Goal: Task Accomplishment & Management: Manage account settings

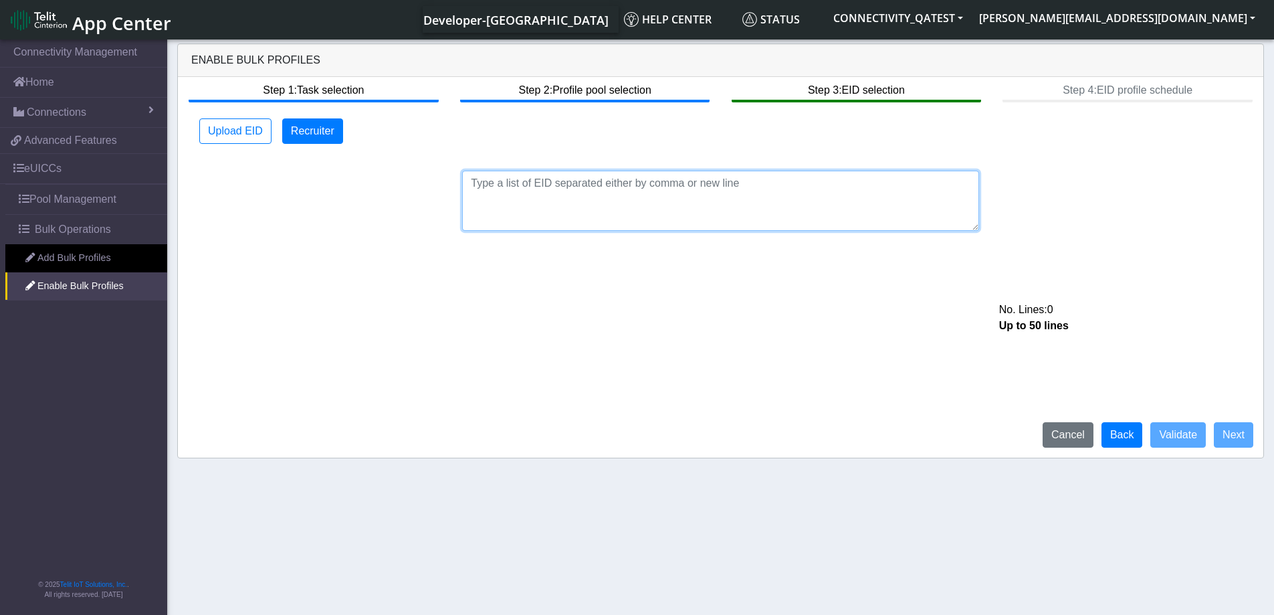
click at [680, 187] on textarea at bounding box center [720, 201] width 517 height 60
paste textarea "89033023426500000000060317712733"
type textarea "89033023426500000000060317712733"
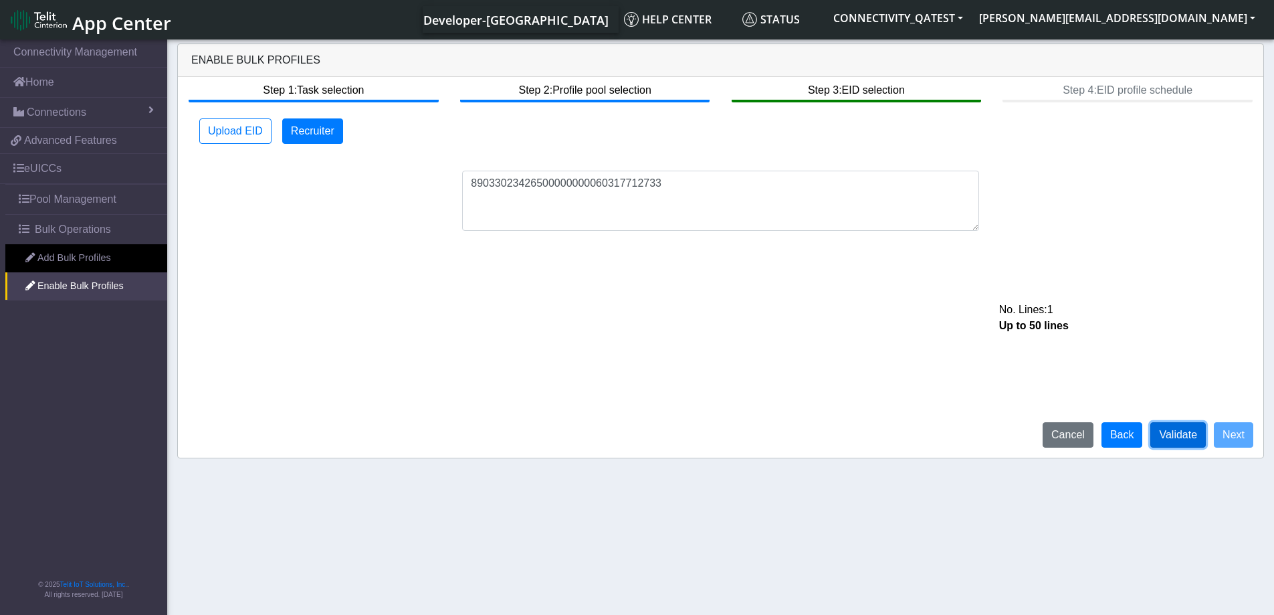
click at [1181, 431] on button "Validate" at bounding box center [1178, 434] width 56 height 25
click at [1226, 434] on button "Next" at bounding box center [1233, 434] width 39 height 25
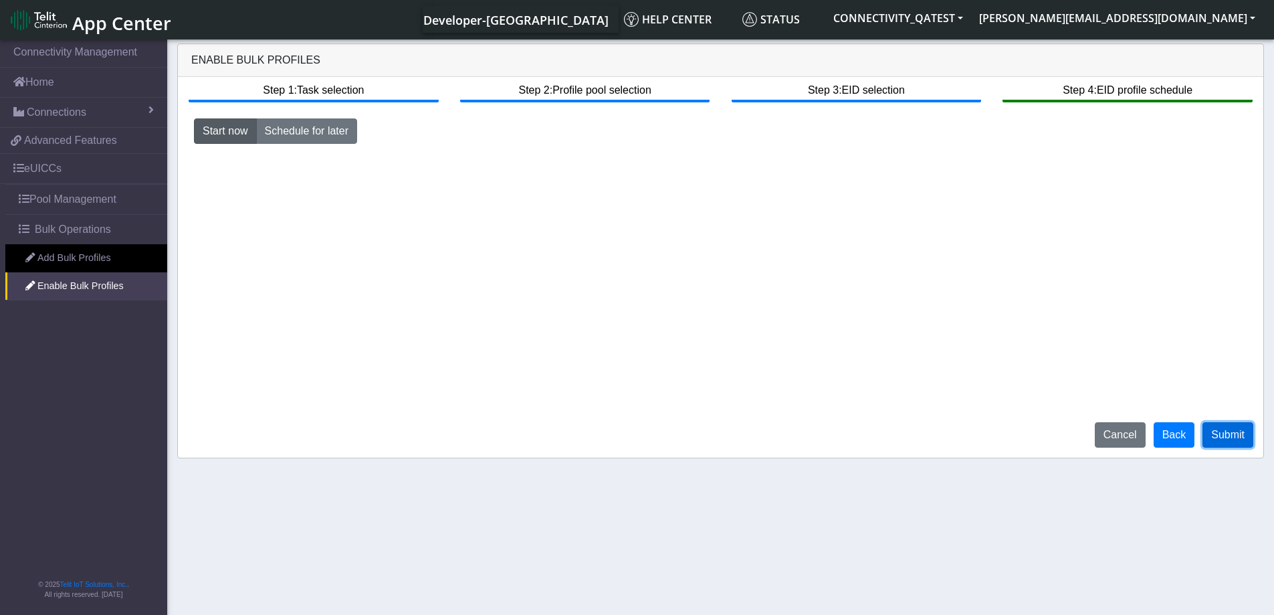
click at [1235, 438] on button "Submit" at bounding box center [1228, 434] width 51 height 25
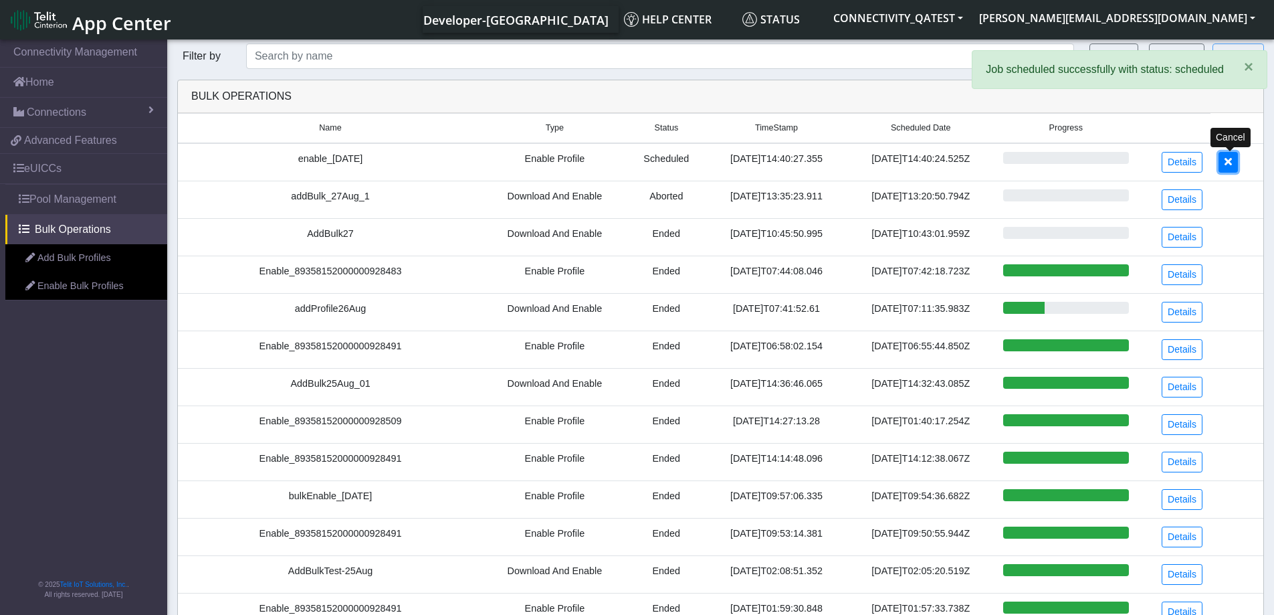
click at [1223, 166] on button at bounding box center [1228, 162] width 19 height 21
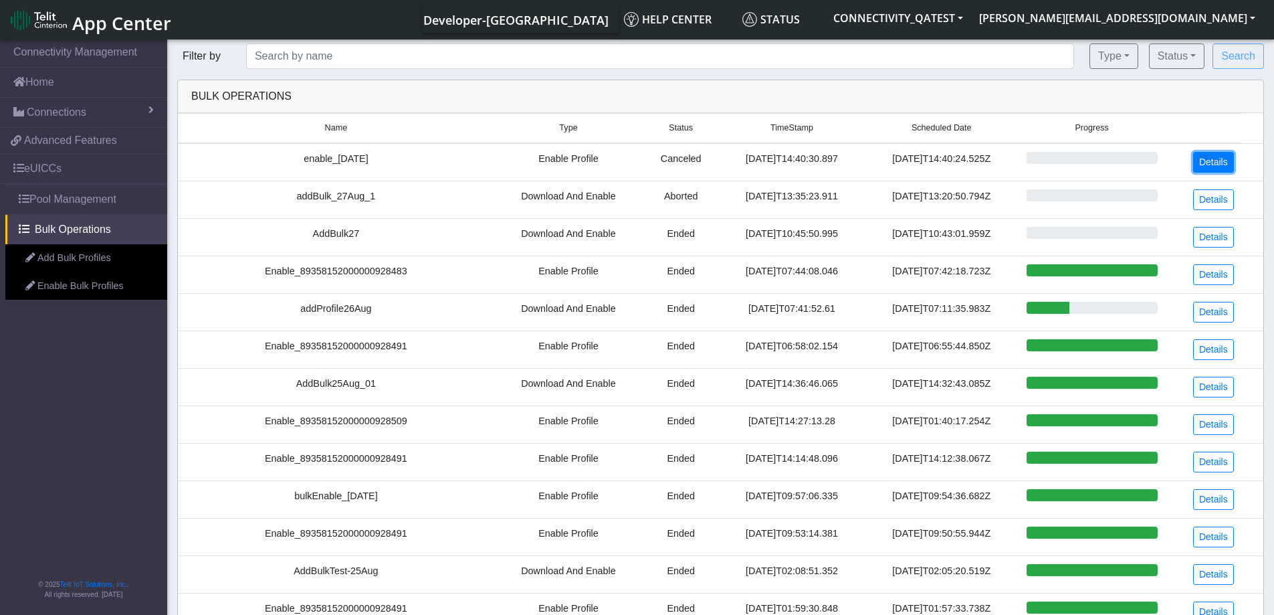
click at [1229, 161] on link "Details" at bounding box center [1213, 162] width 41 height 21
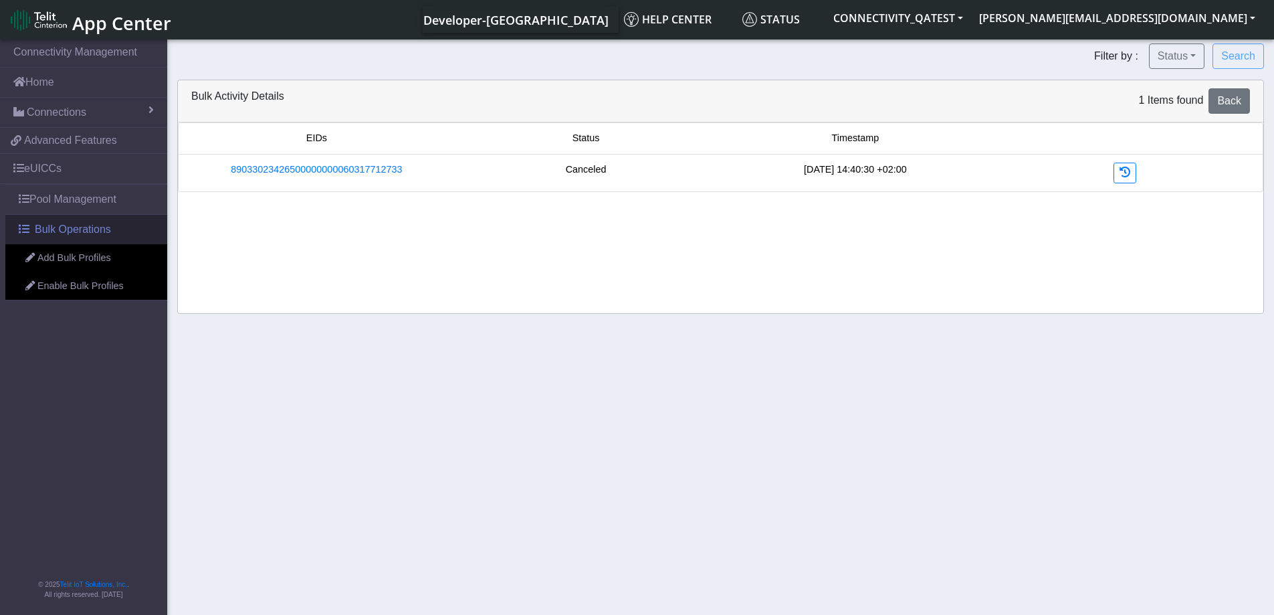
click at [78, 231] on span "Bulk Operations" at bounding box center [73, 229] width 76 height 16
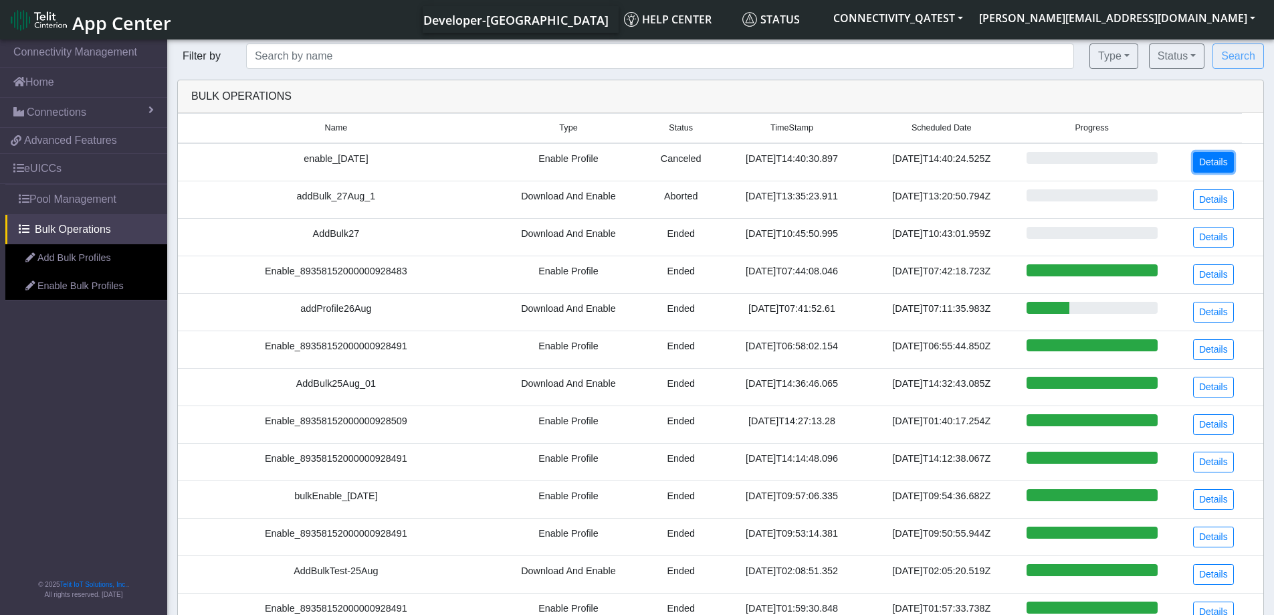
click at [1214, 165] on link "Details" at bounding box center [1213, 162] width 41 height 21
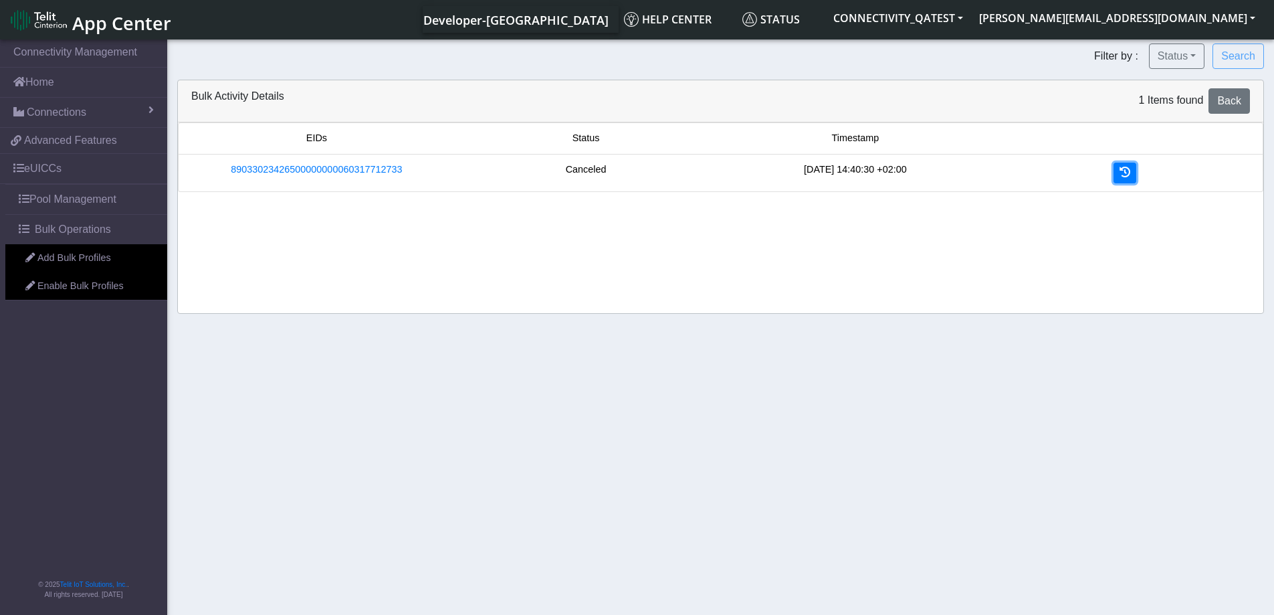
click at [1122, 164] on link at bounding box center [1125, 173] width 23 height 21
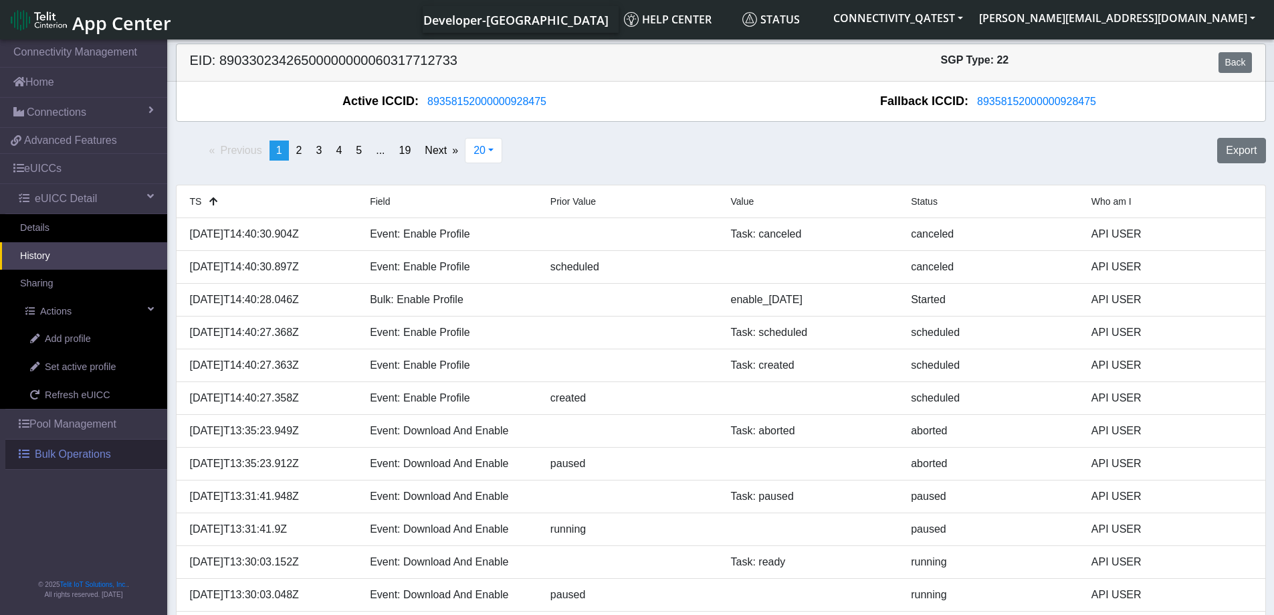
click at [46, 448] on span "Bulk Operations" at bounding box center [73, 454] width 76 height 16
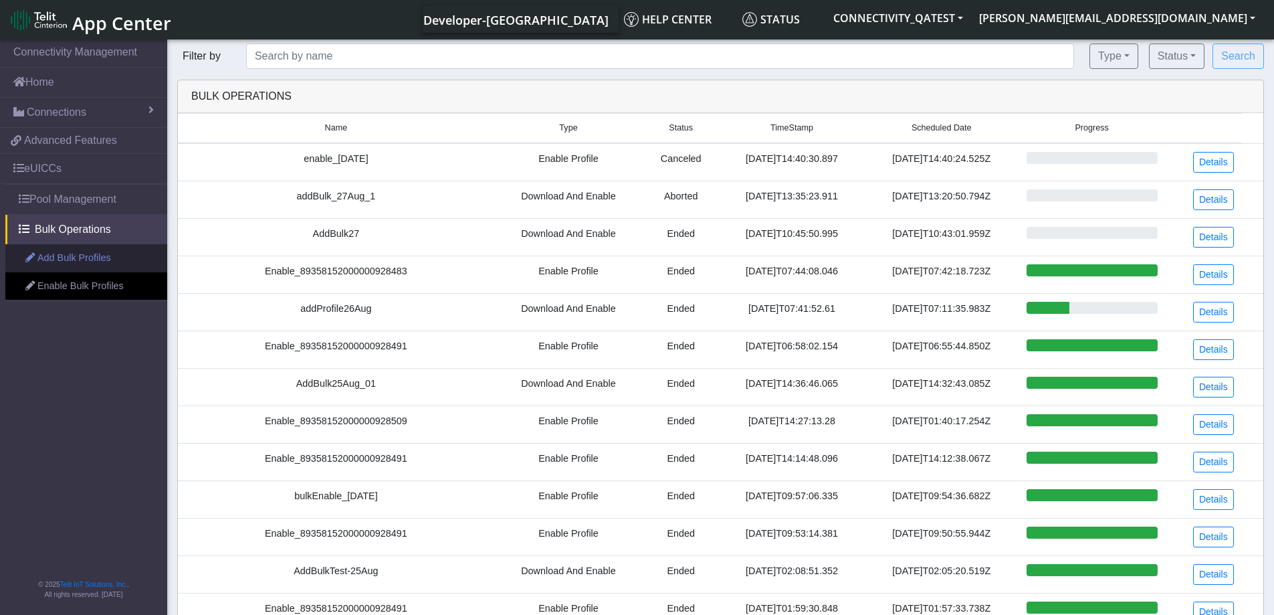
click at [44, 262] on link "Add Bulk Profiles" at bounding box center [86, 258] width 162 height 28
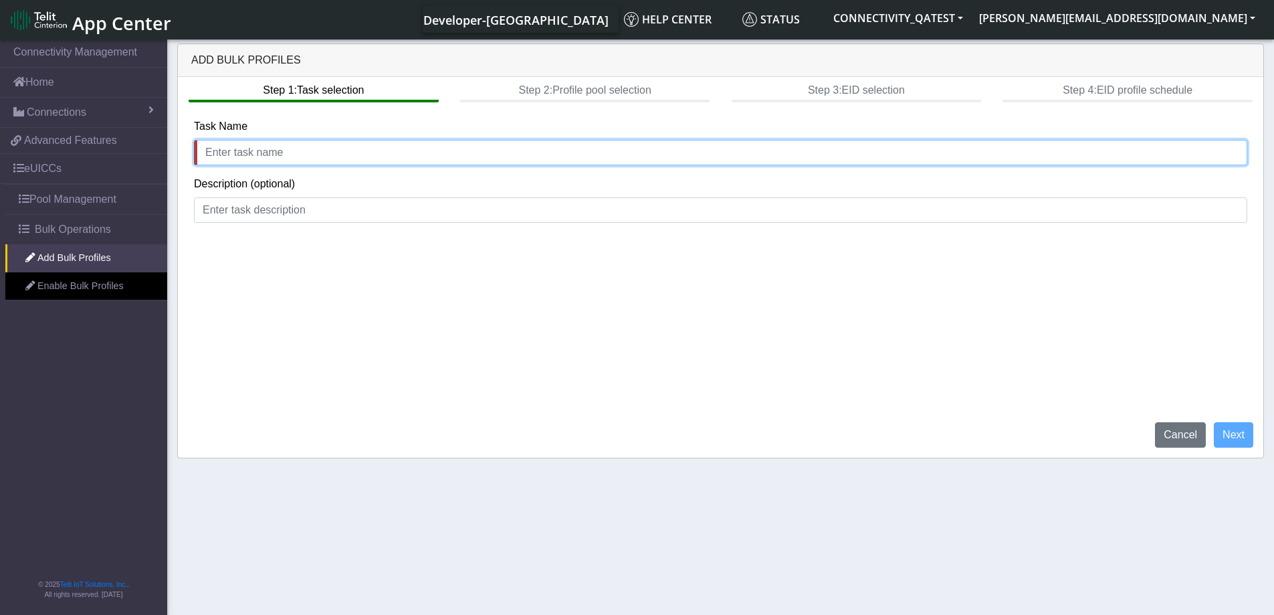
click at [223, 156] on input "text" at bounding box center [720, 152] width 1053 height 25
type input "Add_27AUG_2nd"
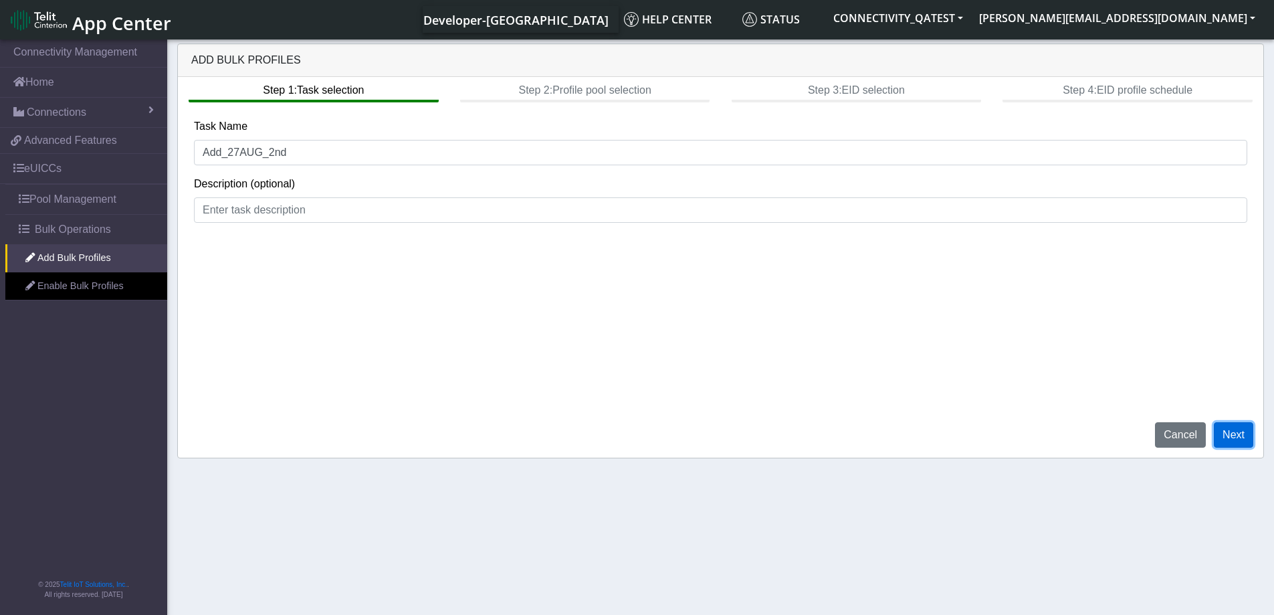
click at [1227, 432] on button "Next" at bounding box center [1233, 434] width 39 height 25
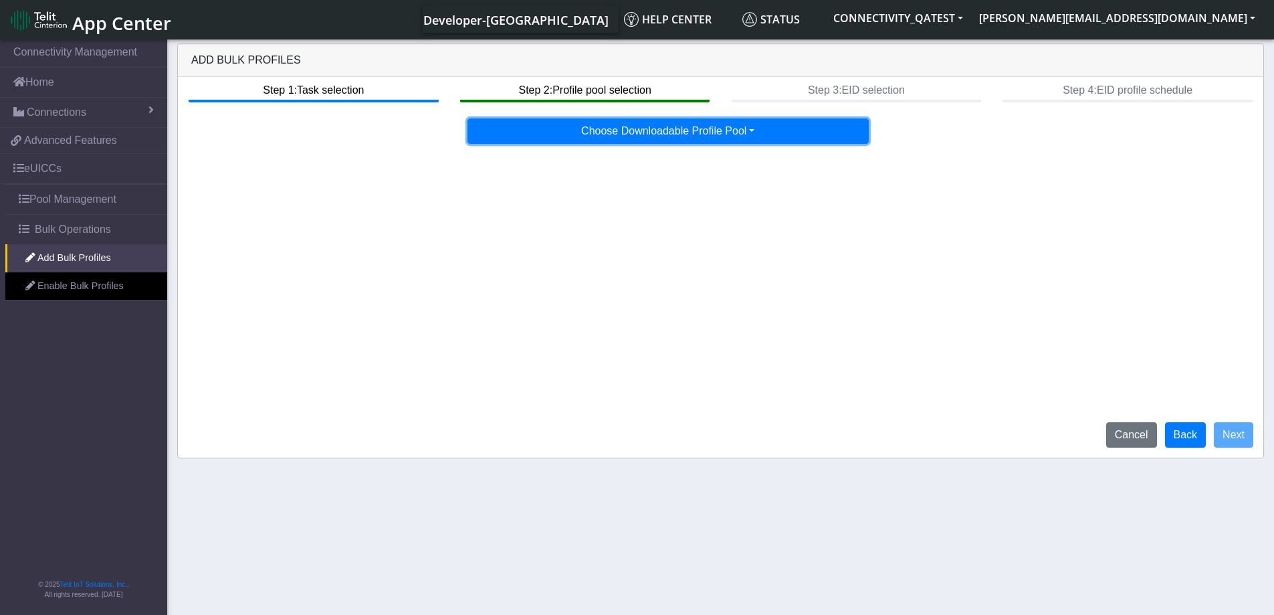
click at [753, 126] on button "Choose Downloadable Profile Pool" at bounding box center [667, 130] width 401 height 25
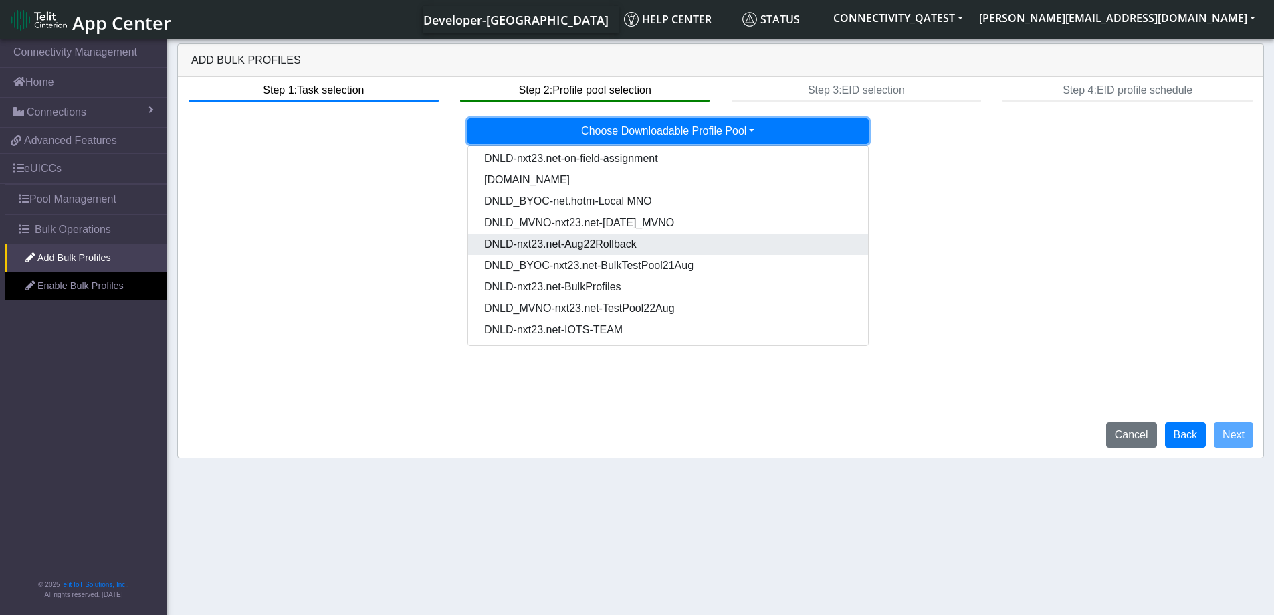
scroll to position [68, 0]
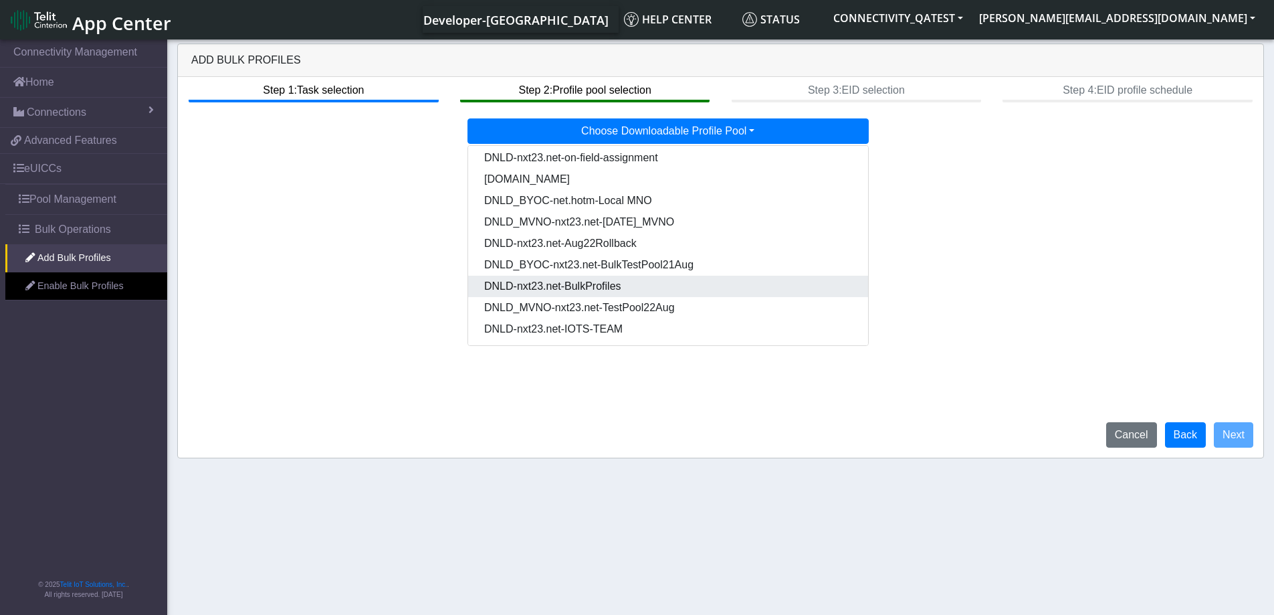
click at [627, 290] on Pooldd87b2e2-121e-4d00-ae8a-d075df8e0e86-dropdown "DNLD-nxt23.net-BulkProfiles" at bounding box center [668, 286] width 400 height 21
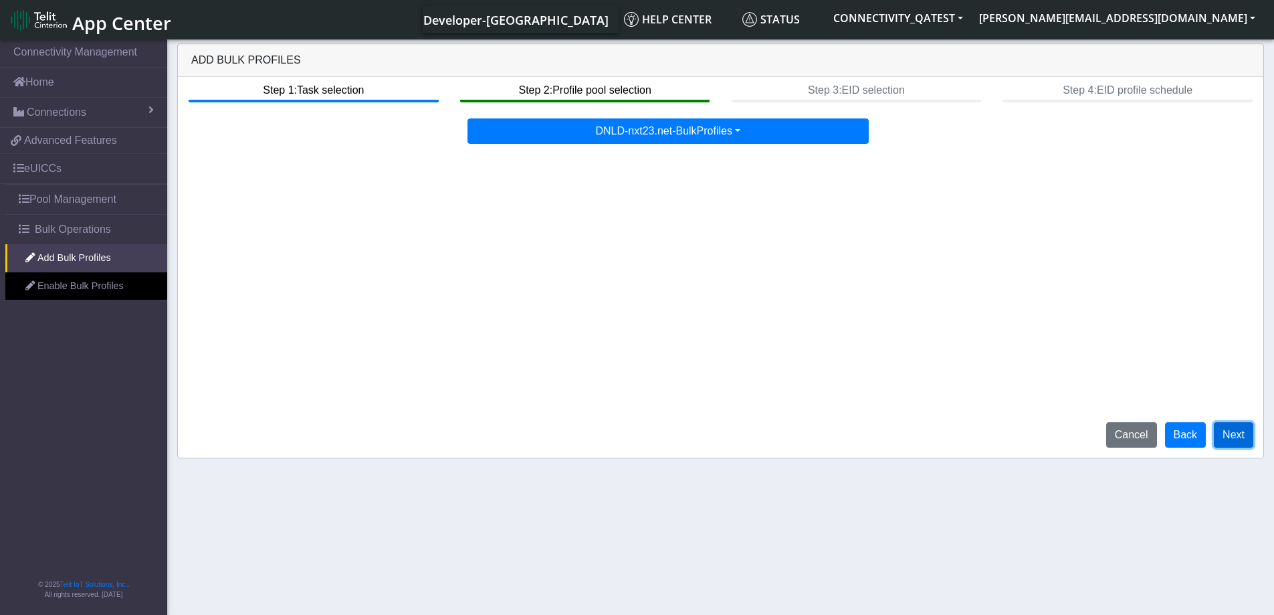
click at [1242, 439] on button "Next" at bounding box center [1233, 434] width 39 height 25
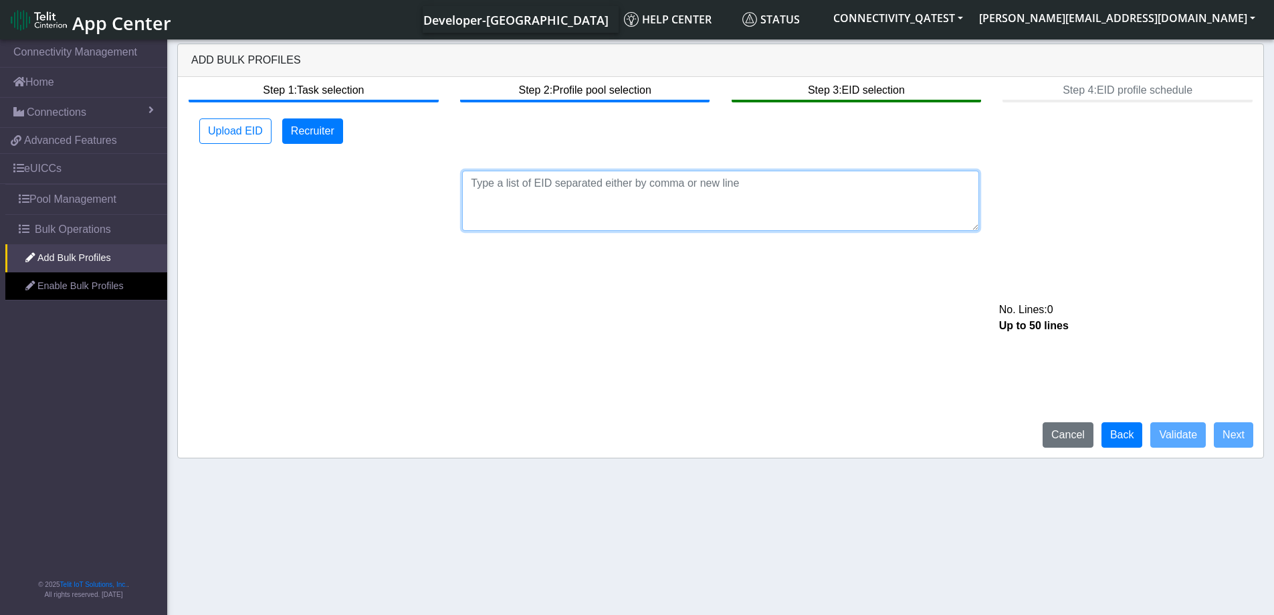
click at [544, 180] on textarea at bounding box center [720, 201] width 517 height 60
paste textarea "89033023426500000000060317712733"
type textarea "89033023426500000000060317712733"
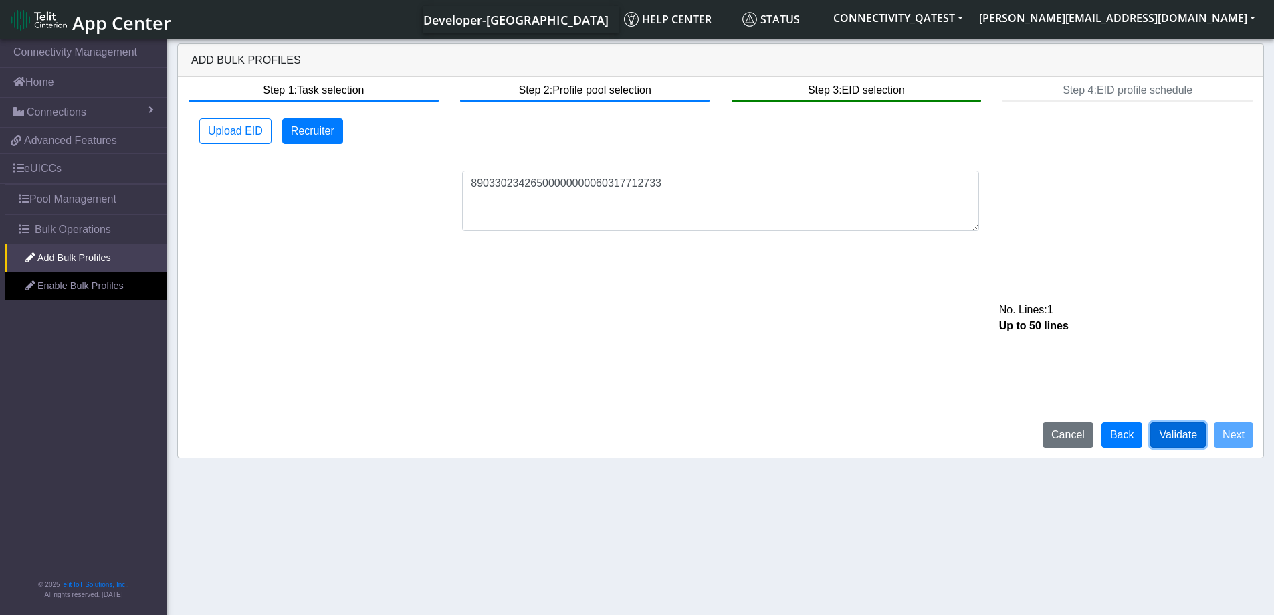
click at [1193, 432] on button "Validate" at bounding box center [1178, 434] width 56 height 25
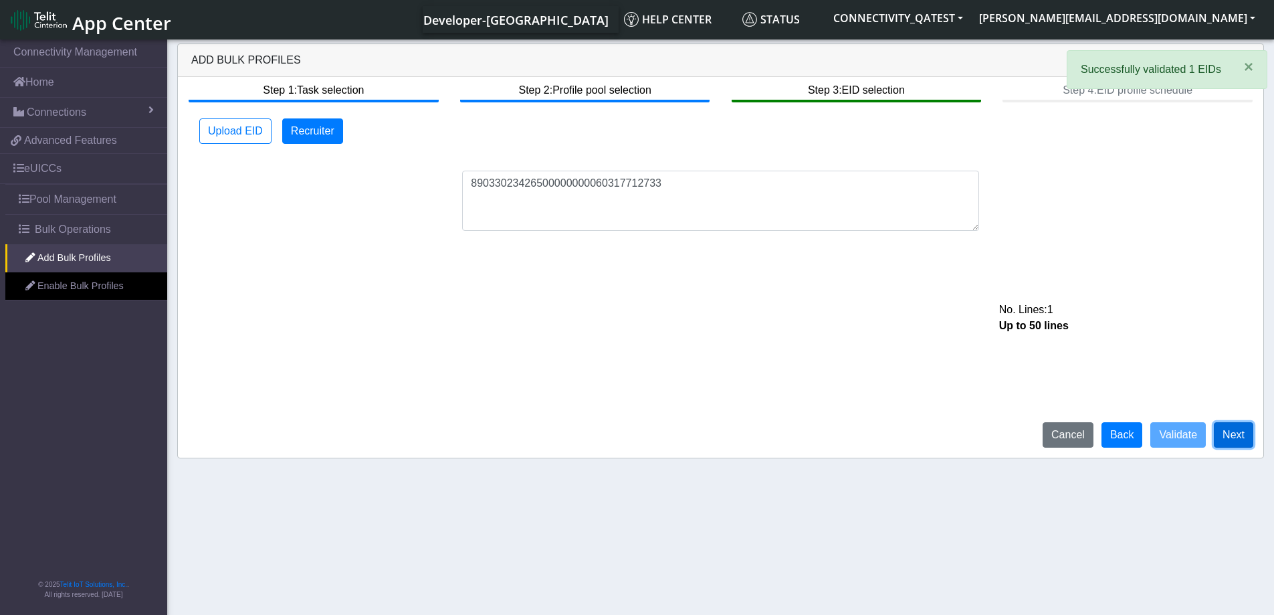
click at [1229, 441] on button "Next" at bounding box center [1233, 434] width 39 height 25
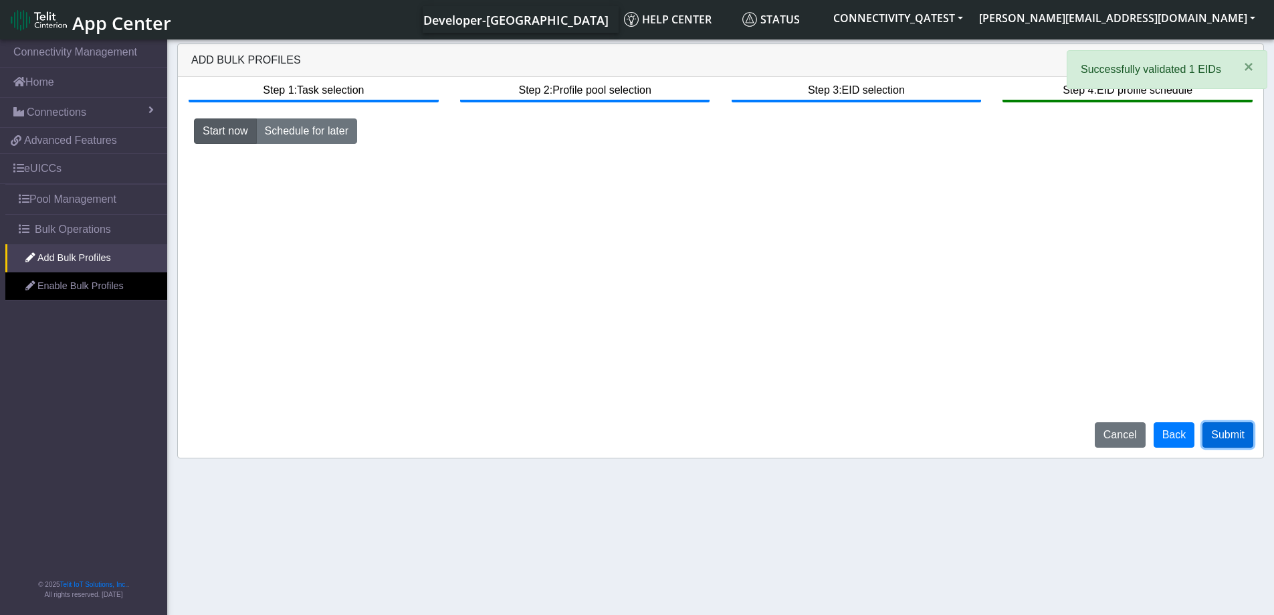
click at [1229, 441] on button "Submit" at bounding box center [1228, 434] width 51 height 25
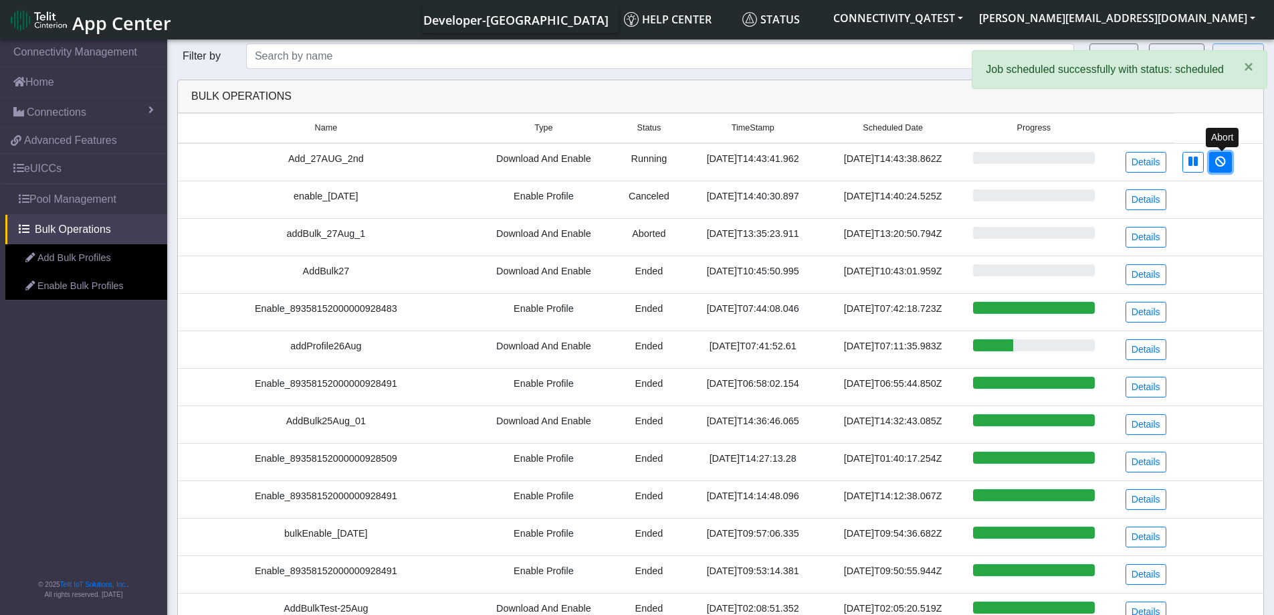
click at [1219, 157] on icon at bounding box center [1220, 161] width 11 height 11
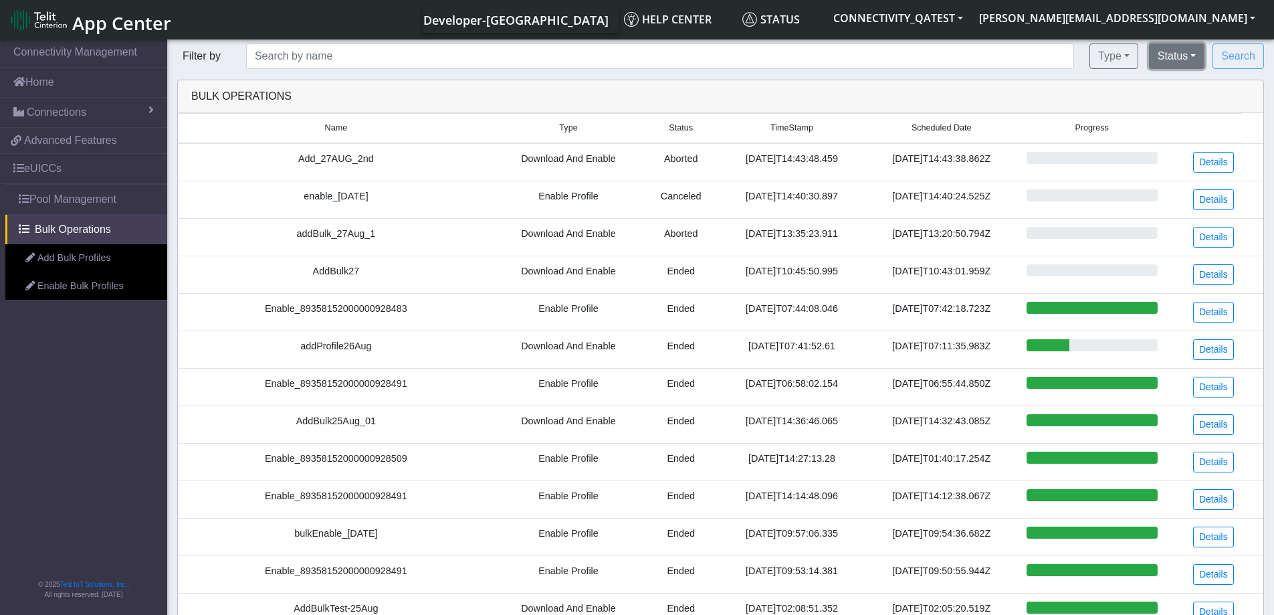
click at [1194, 56] on button "Status" at bounding box center [1177, 55] width 56 height 25
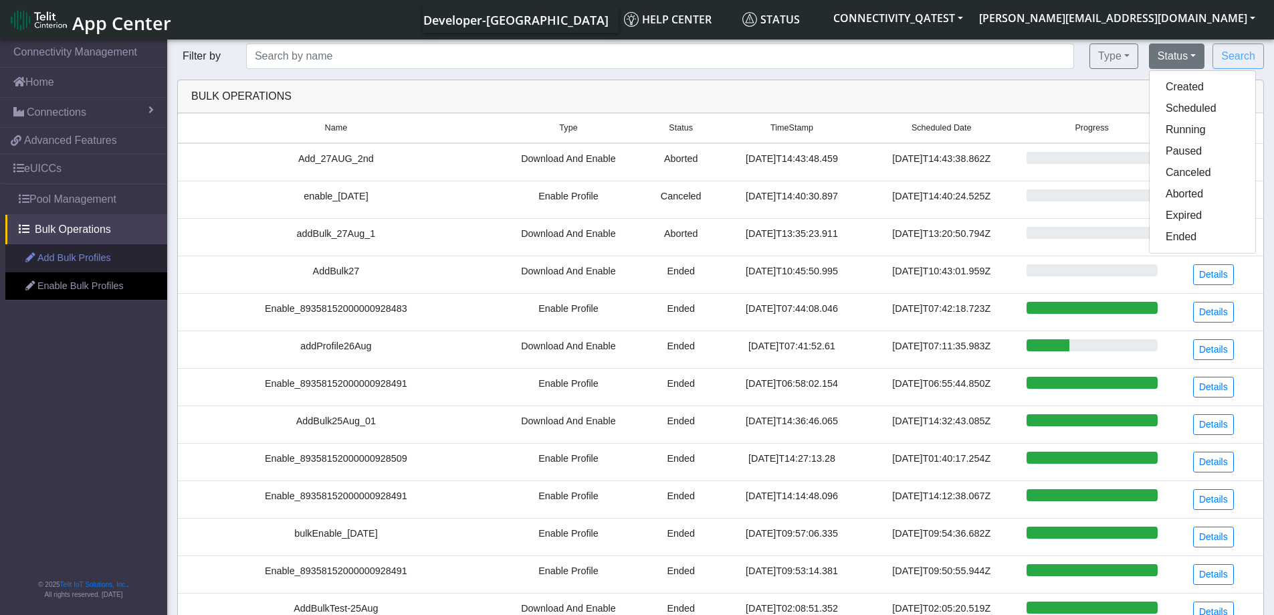
click at [73, 267] on link "Add Bulk Profiles" at bounding box center [86, 258] width 162 height 28
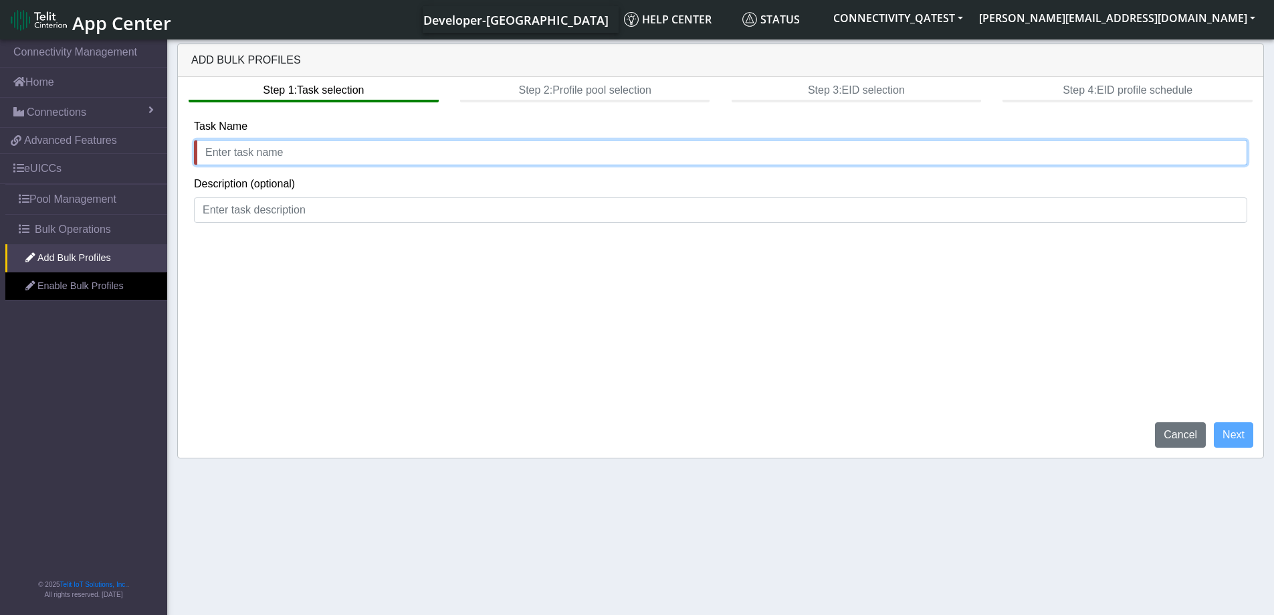
click at [251, 150] on input "text" at bounding box center [720, 152] width 1053 height 25
click at [298, 152] on input "add_27 aug_3th" at bounding box center [720, 152] width 1053 height 25
type input "add_27 aug_3rd"
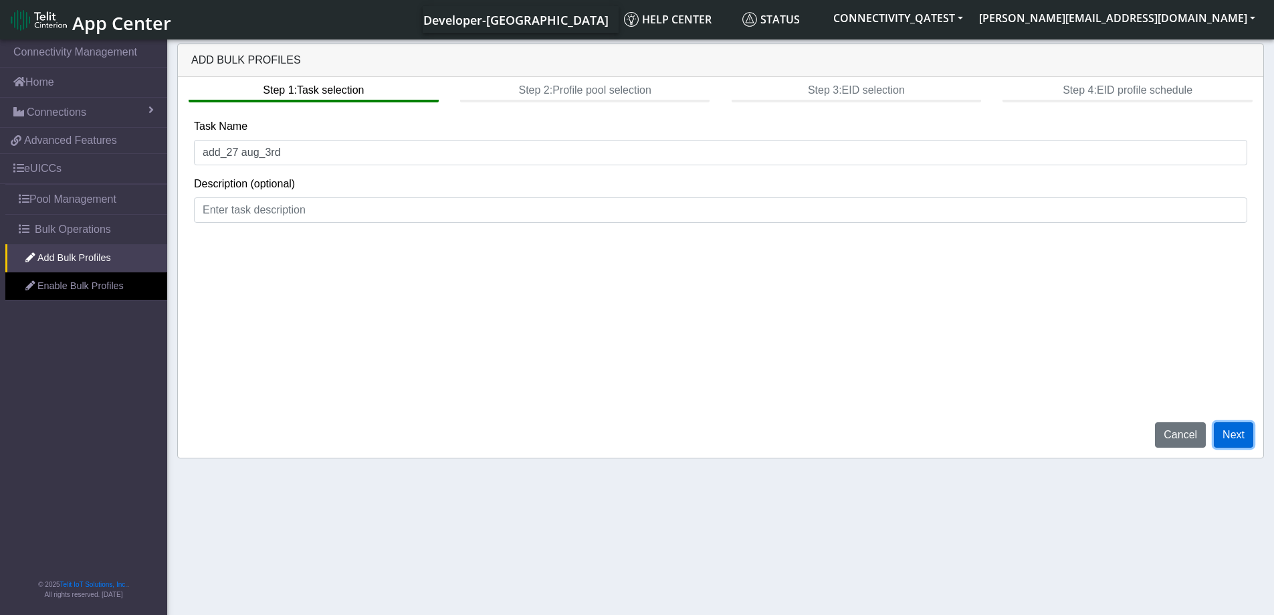
click at [1235, 442] on button "Next" at bounding box center [1233, 434] width 39 height 25
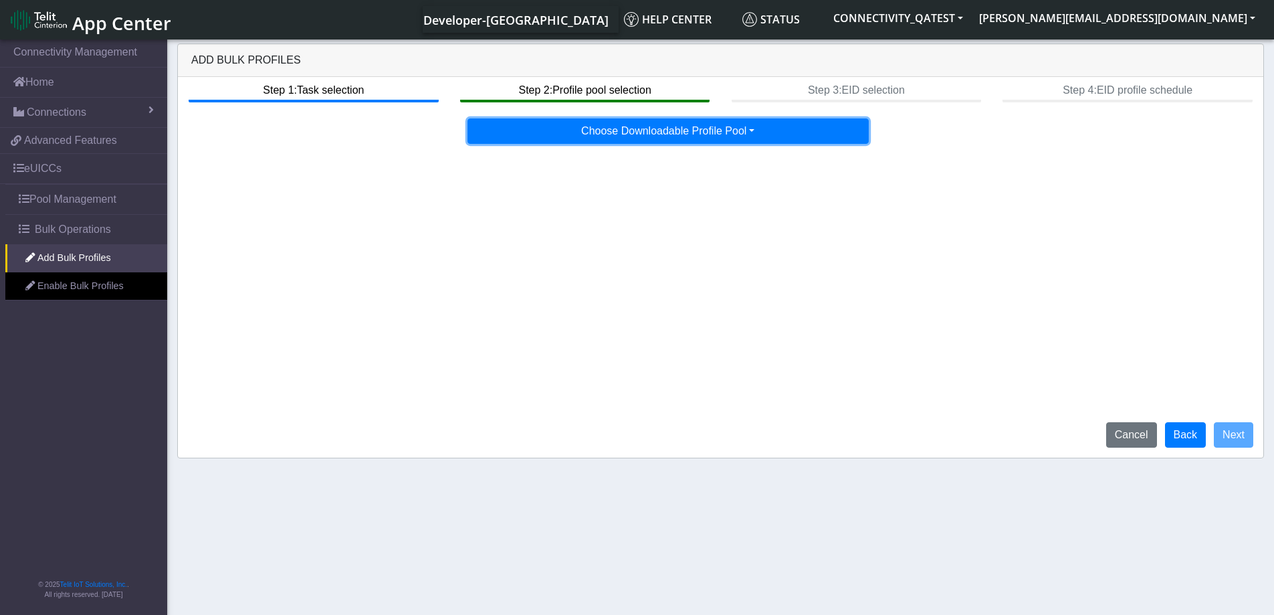
click at [750, 132] on button "Choose Downloadable Profile Pool" at bounding box center [667, 130] width 401 height 25
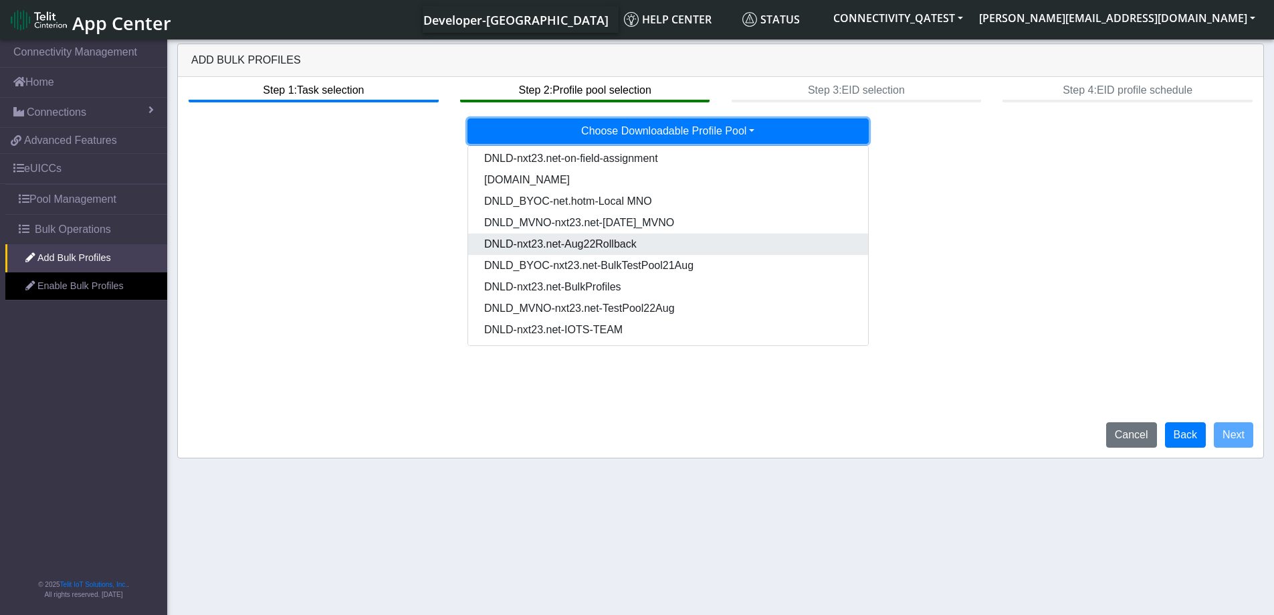
scroll to position [68, 0]
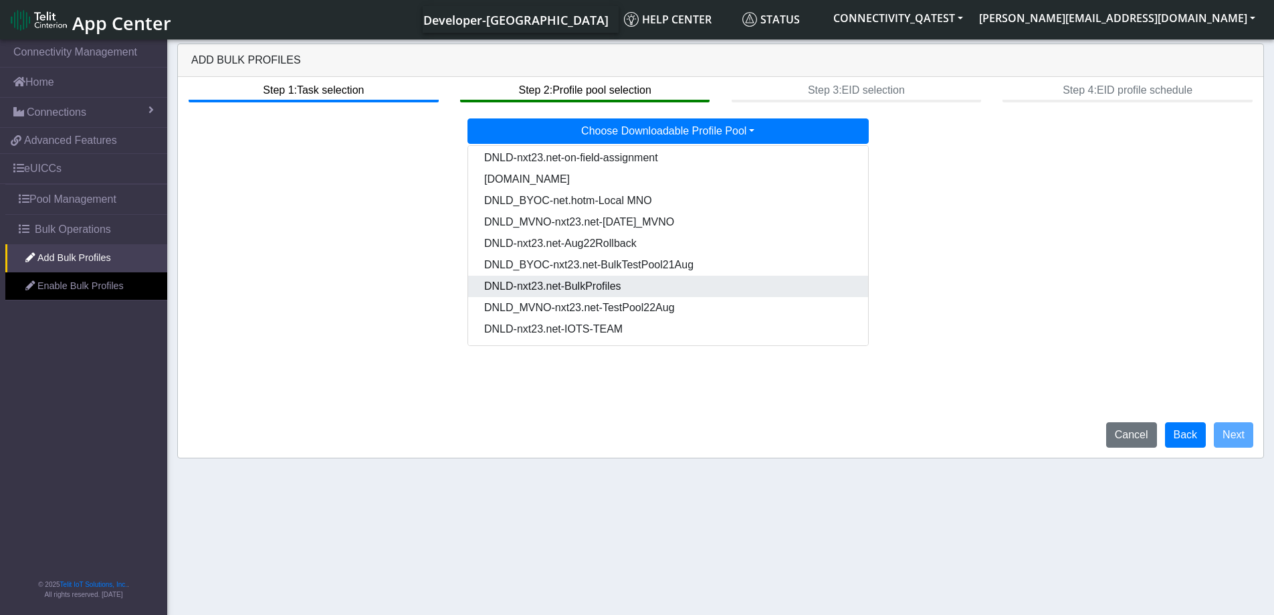
click at [644, 287] on Pooldd87b2e2-121e-4d00-ae8a-d075df8e0e86-dropdown "DNLD-nxt23.net-BulkProfiles" at bounding box center [668, 286] width 400 height 21
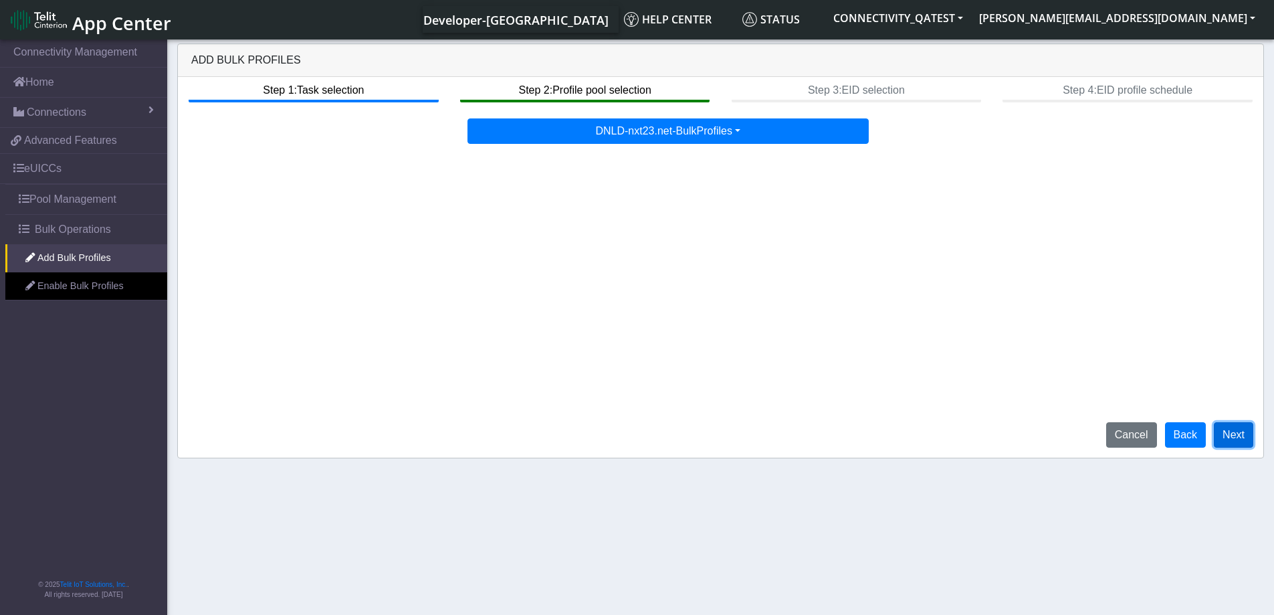
click at [1231, 438] on button "Next" at bounding box center [1233, 434] width 39 height 25
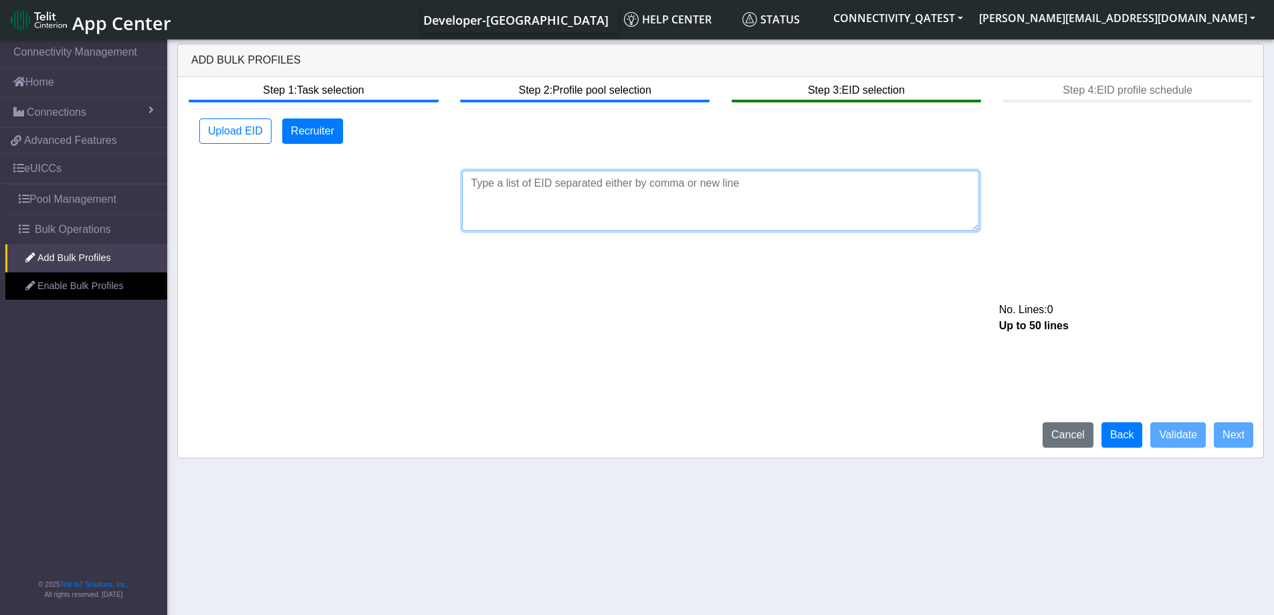
click at [597, 185] on textarea at bounding box center [720, 201] width 517 height 60
paste textarea "89033023426500000000060317712733"
type textarea "89033023426500000000060317712733"
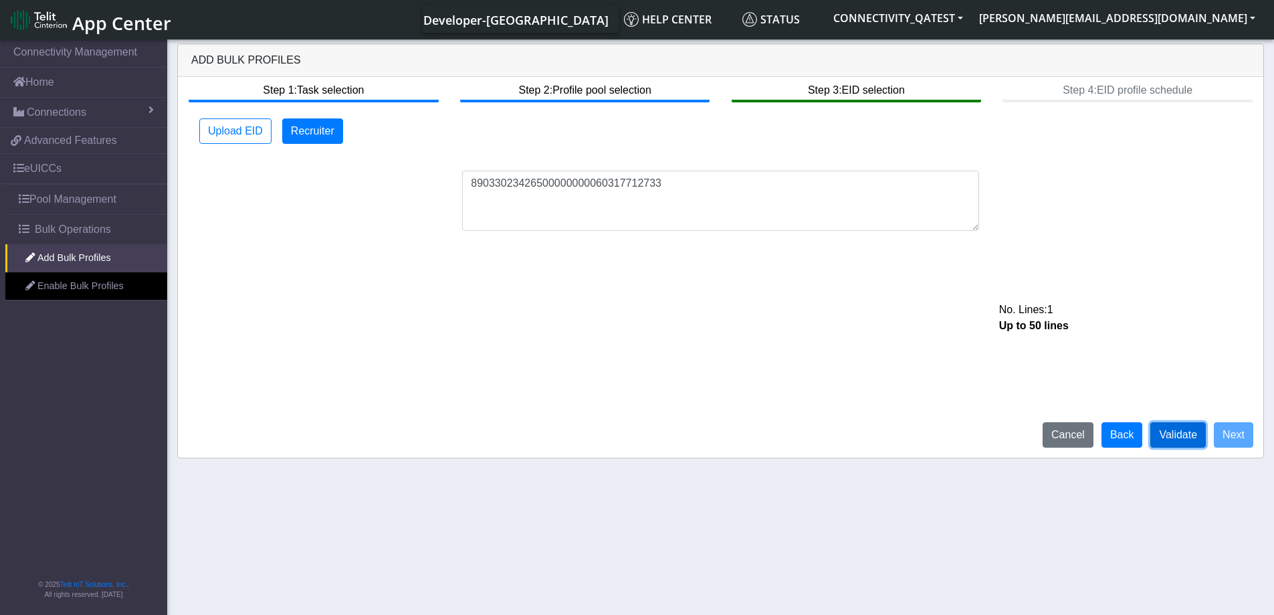
click at [1173, 441] on button "Validate" at bounding box center [1178, 434] width 56 height 25
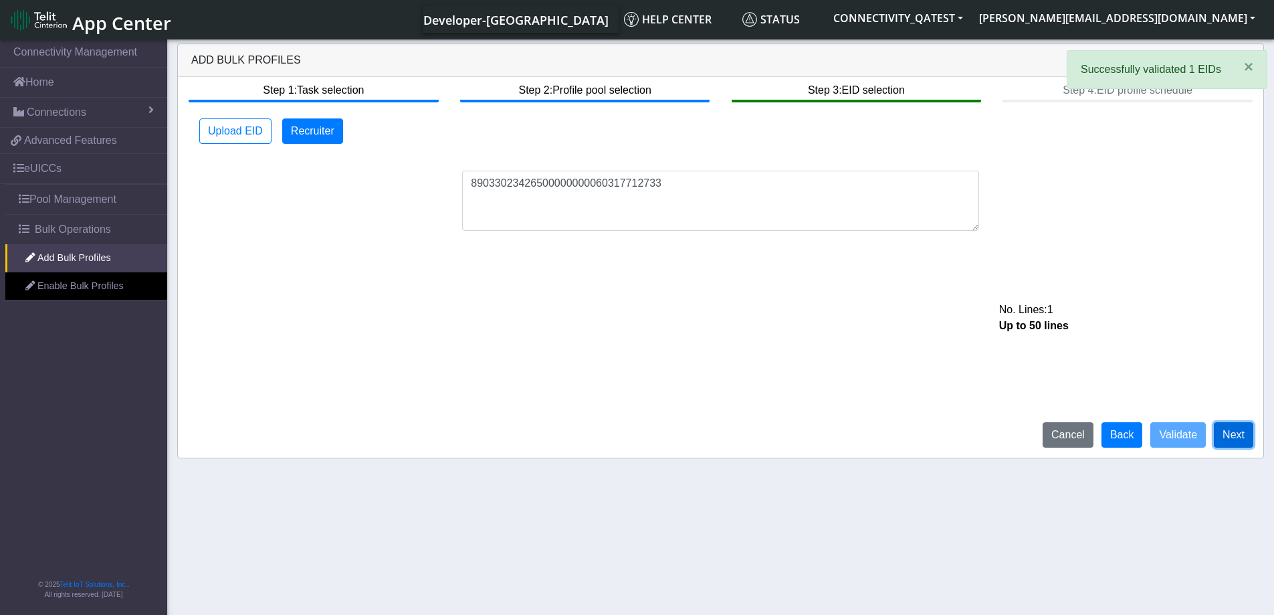
click at [1245, 433] on button "Next" at bounding box center [1233, 434] width 39 height 25
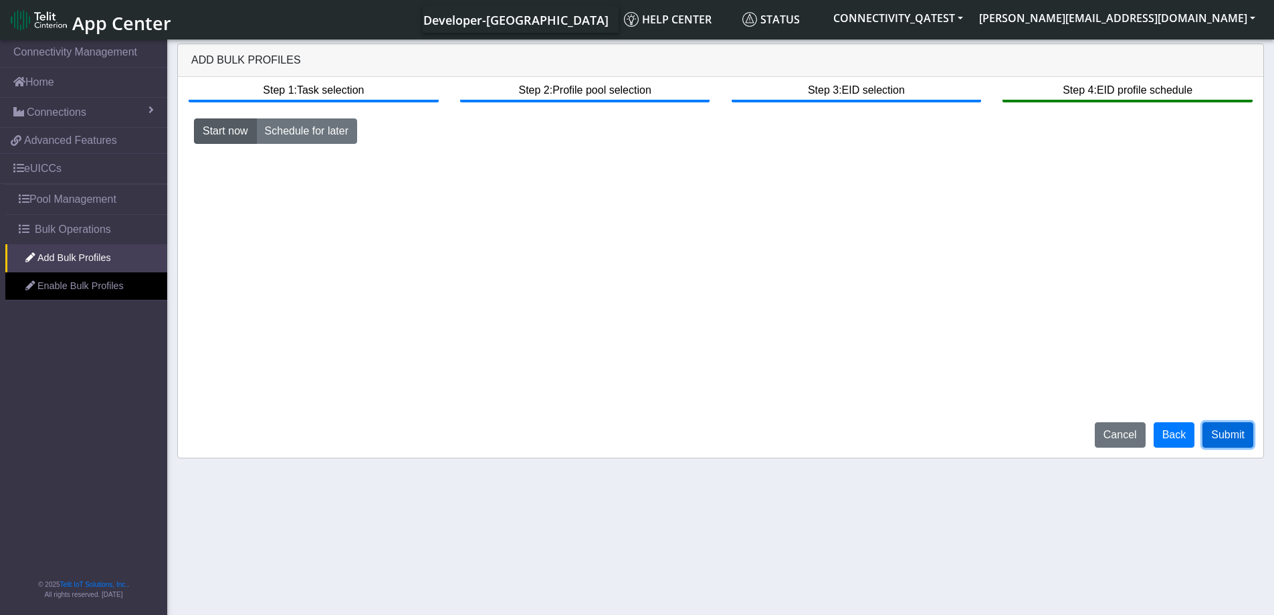
click at [1221, 442] on button "Submit" at bounding box center [1228, 434] width 51 height 25
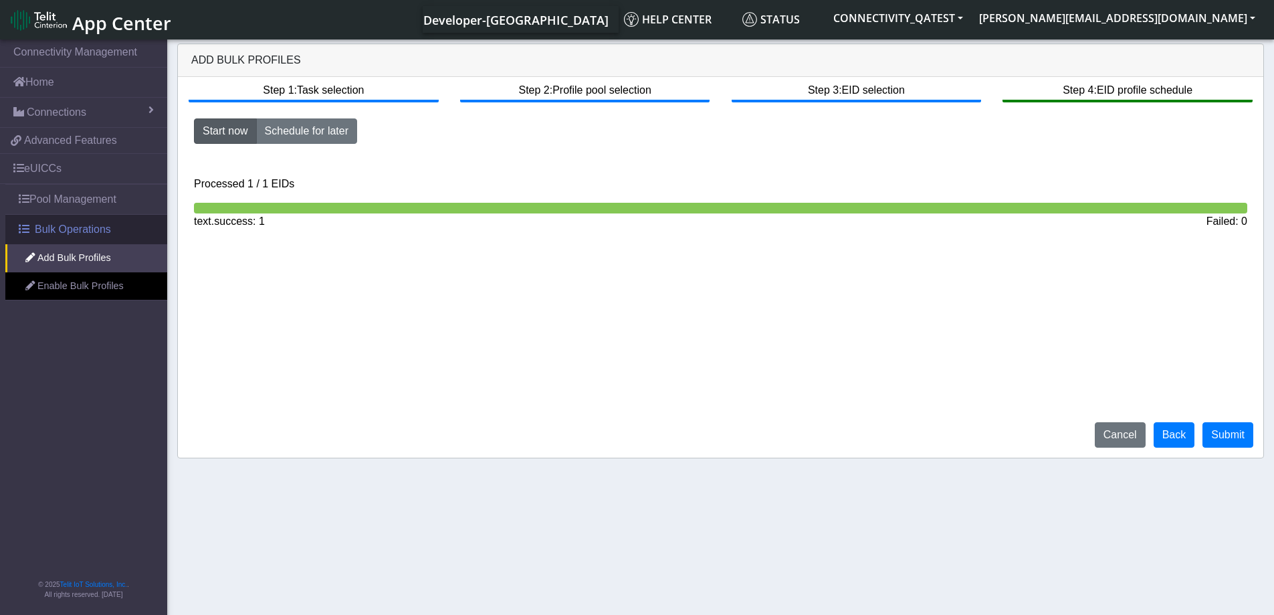
click at [49, 222] on span "Bulk Operations" at bounding box center [73, 229] width 76 height 16
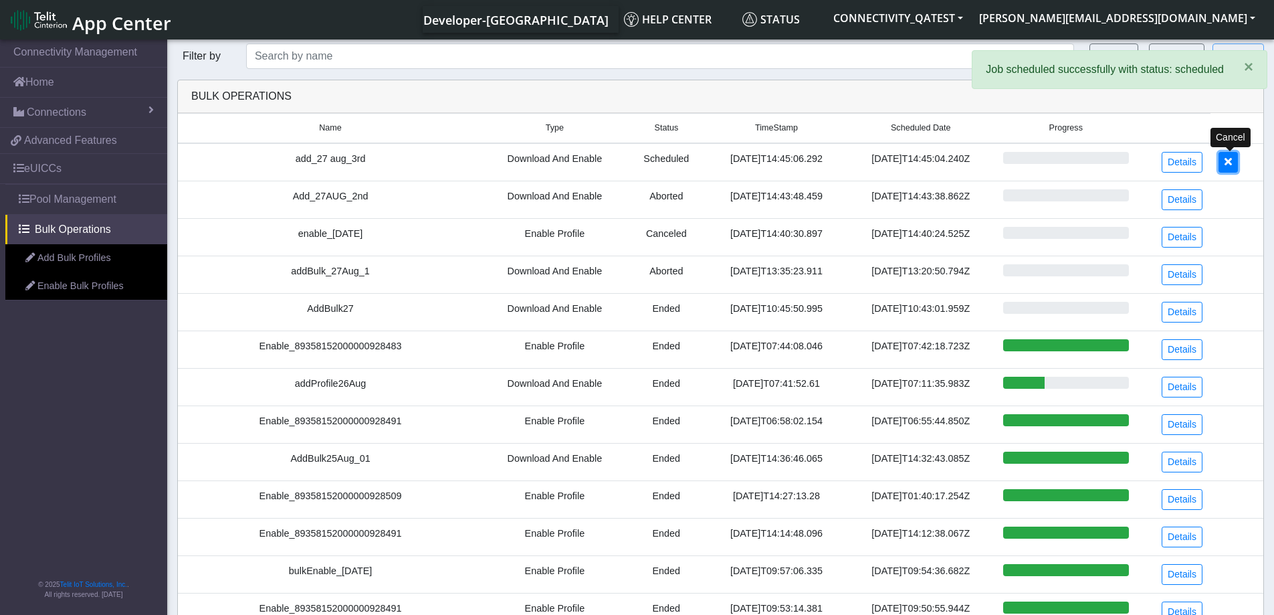
click at [1235, 162] on button at bounding box center [1228, 162] width 19 height 21
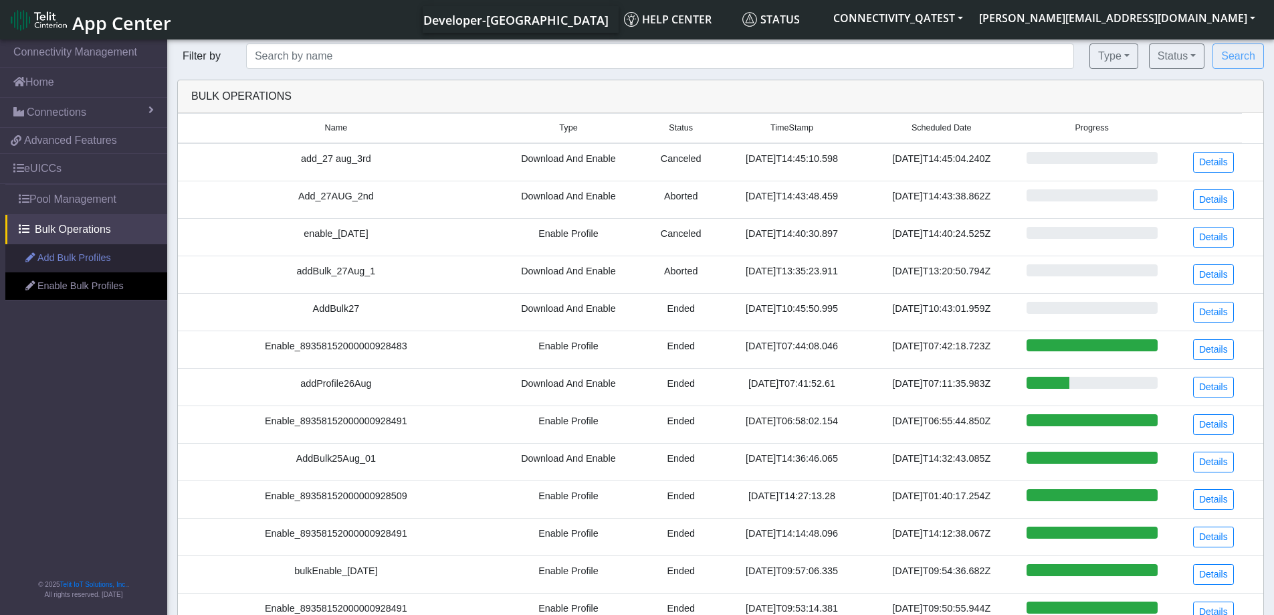
click at [83, 259] on link "Add Bulk Profiles" at bounding box center [86, 258] width 162 height 28
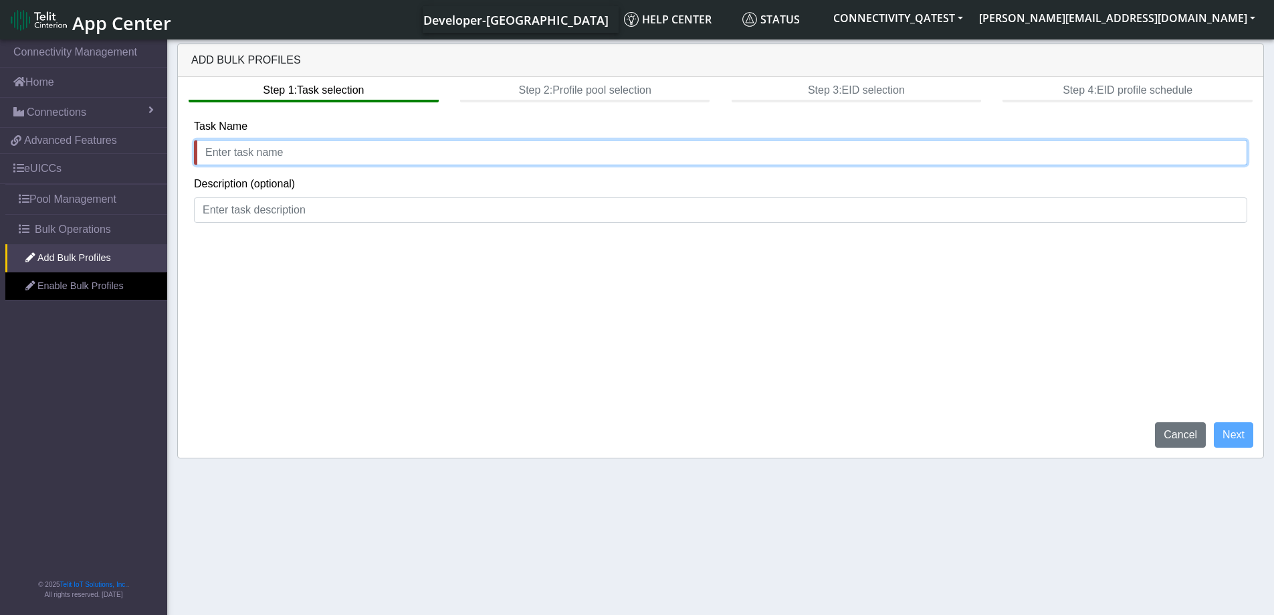
click at [235, 160] on input "text" at bounding box center [720, 152] width 1053 height 25
type input "add_27_aug_4th"
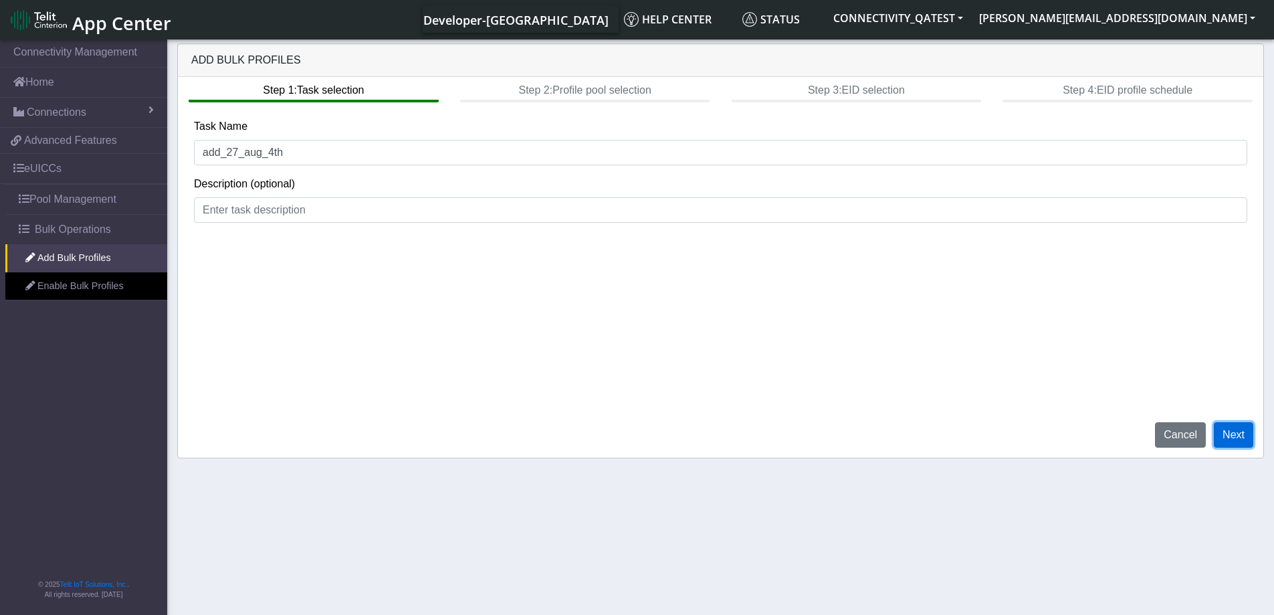
click at [1235, 440] on button "Next" at bounding box center [1233, 434] width 39 height 25
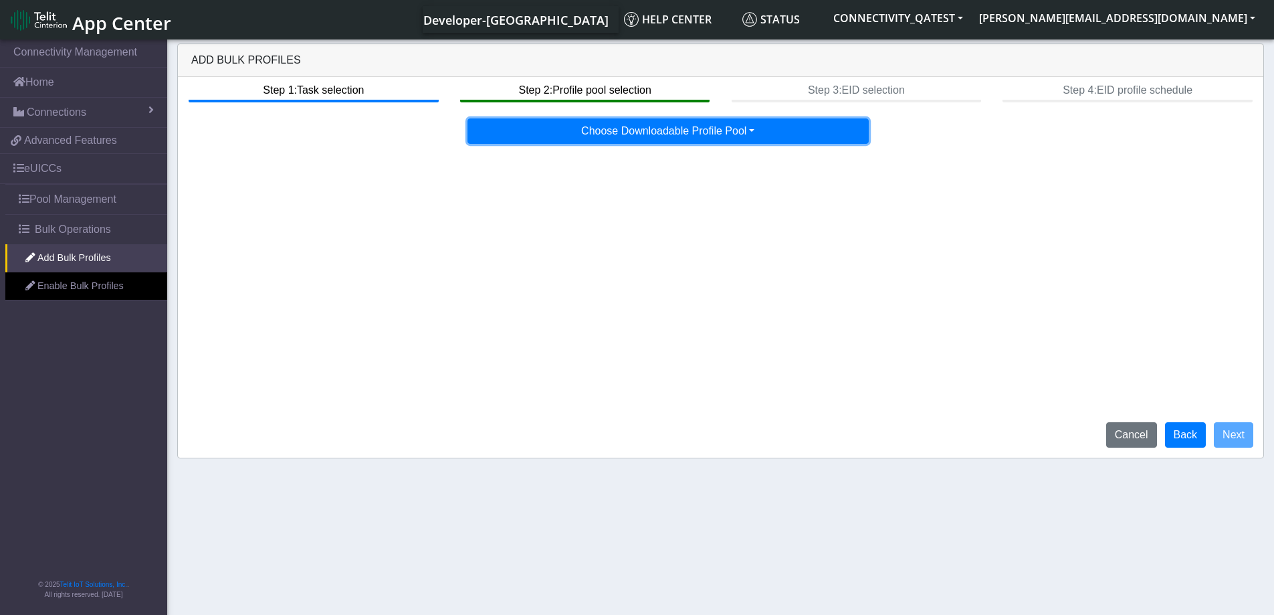
click at [742, 134] on button "Choose Downloadable Profile Pool" at bounding box center [667, 130] width 401 height 25
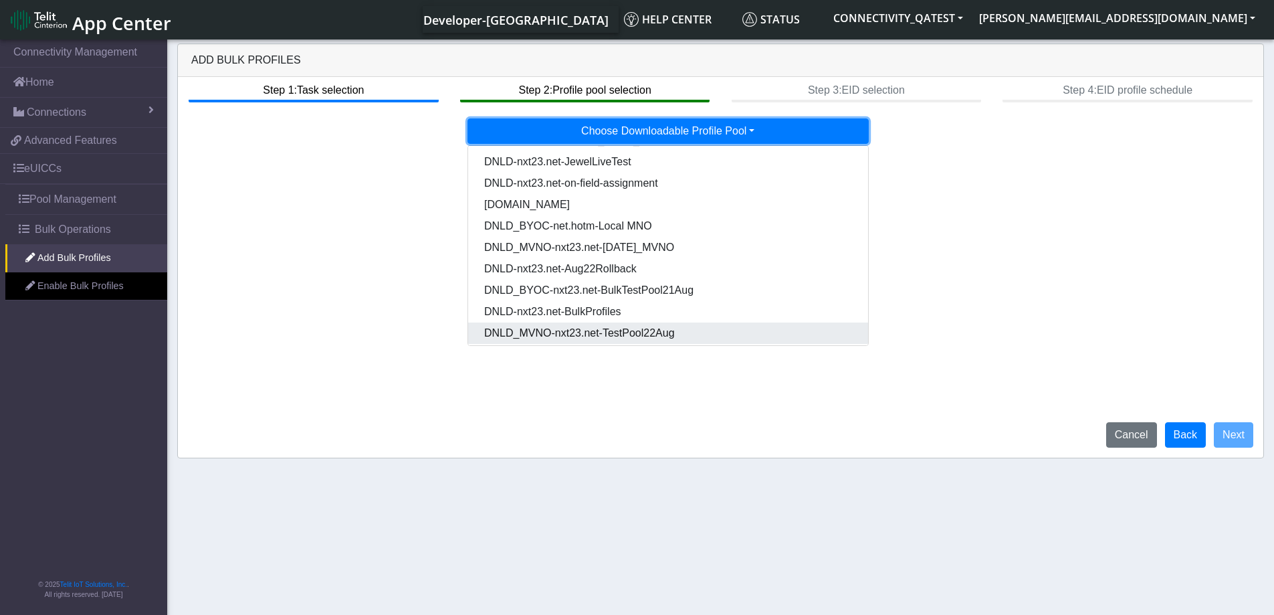
scroll to position [68, 0]
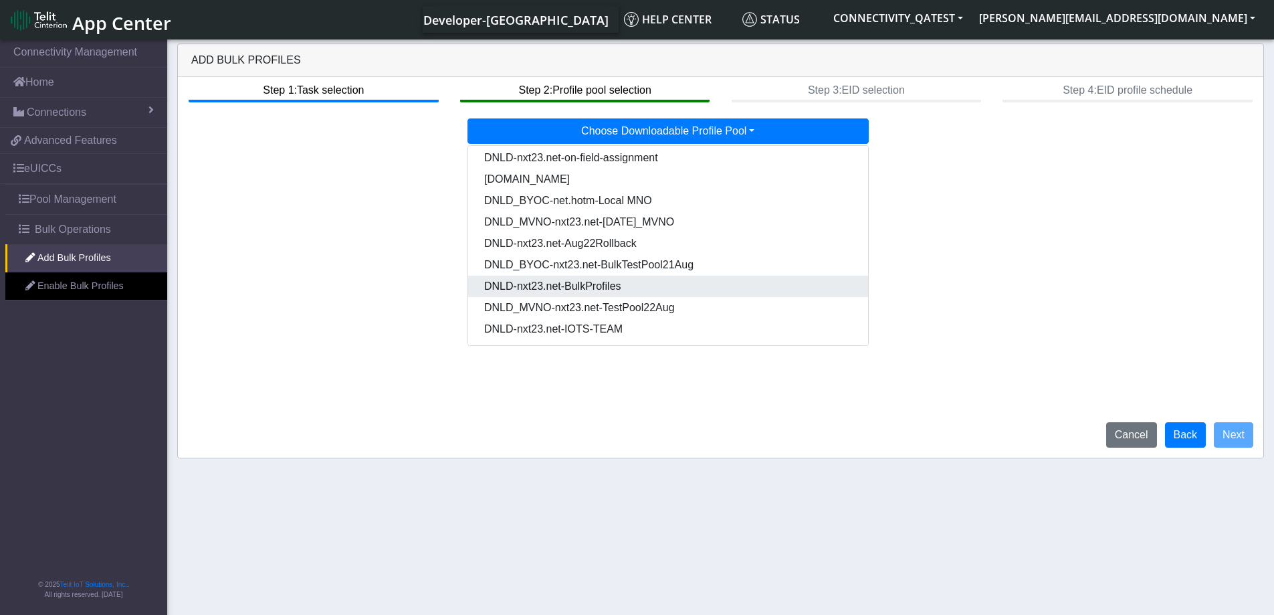
click at [651, 290] on Pooldd87b2e2-121e-4d00-ae8a-d075df8e0e86-dropdown "DNLD-nxt23.net-BulkProfiles" at bounding box center [668, 286] width 400 height 21
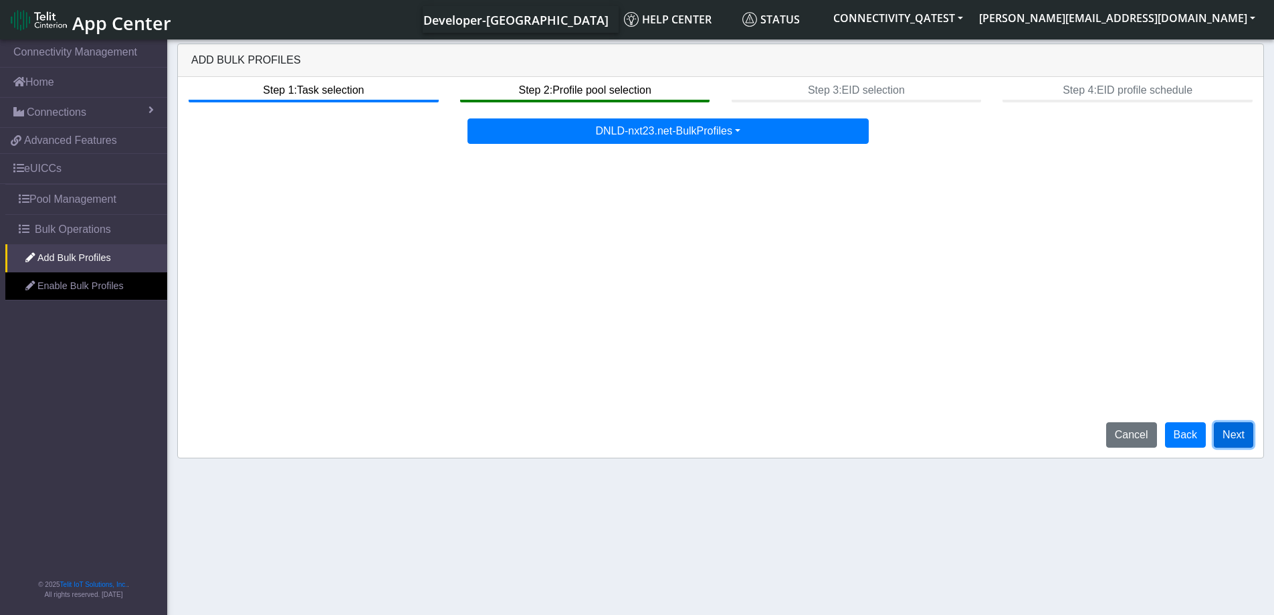
click at [1237, 438] on button "Next" at bounding box center [1233, 434] width 39 height 25
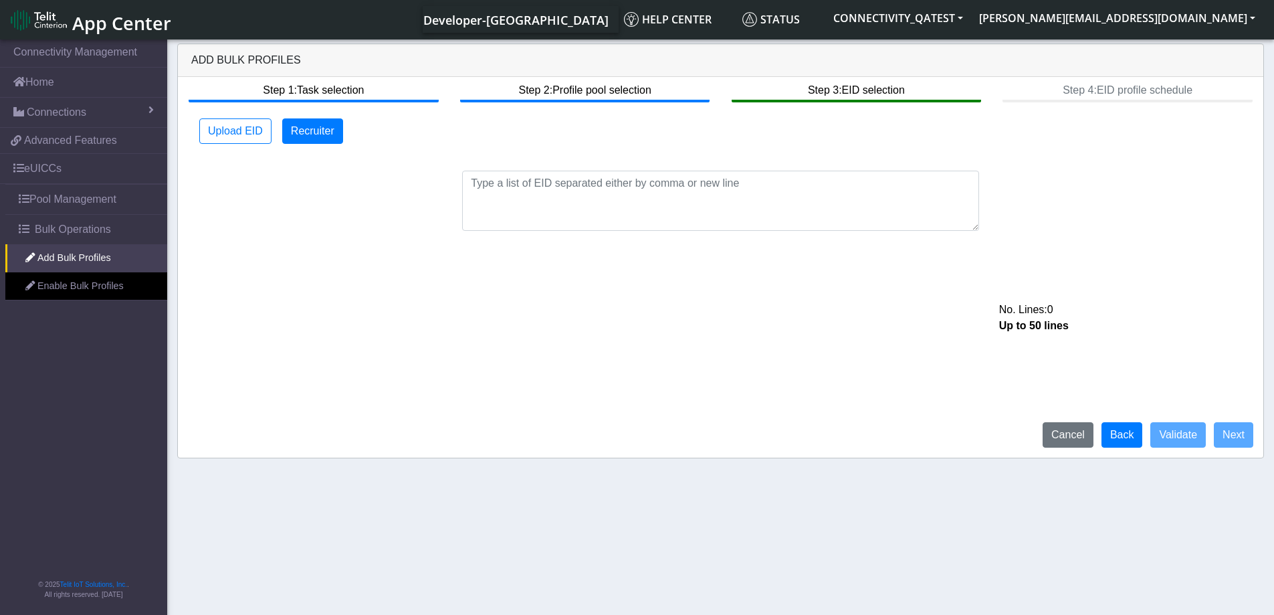
click at [507, 159] on div "No. Lines: 0 Up to 50 lines" at bounding box center [720, 192] width 1073 height 76
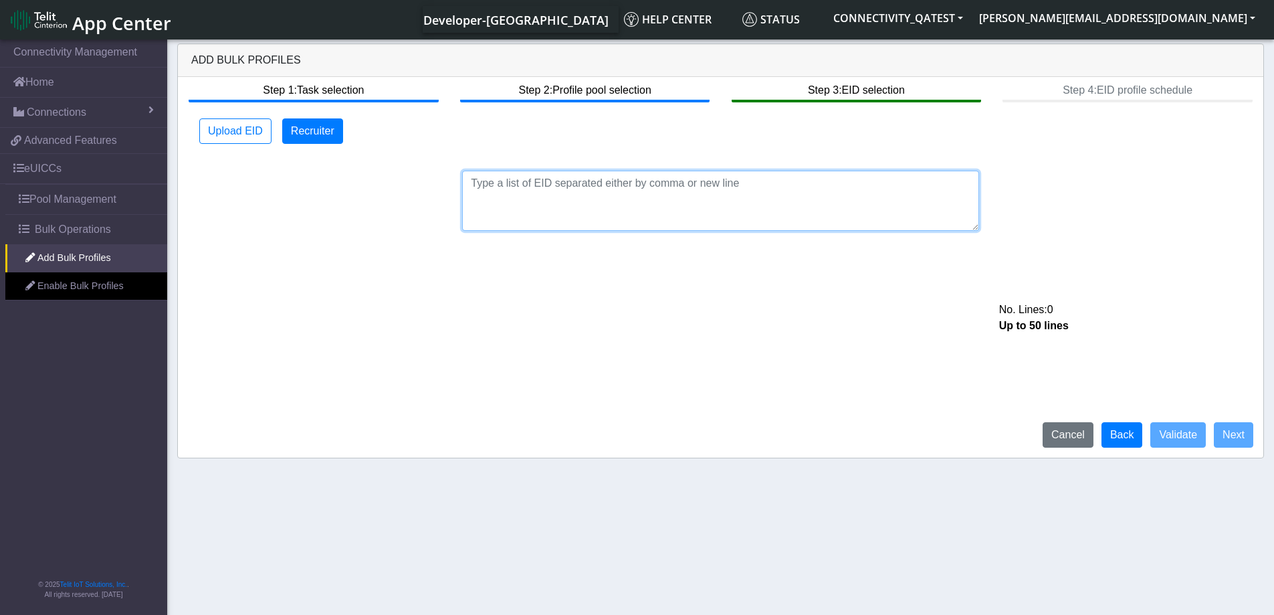
click at [541, 187] on textarea at bounding box center [720, 201] width 517 height 60
paste textarea "89033023426500000000060317712733"
type textarea "89033023426500000000060317712733"
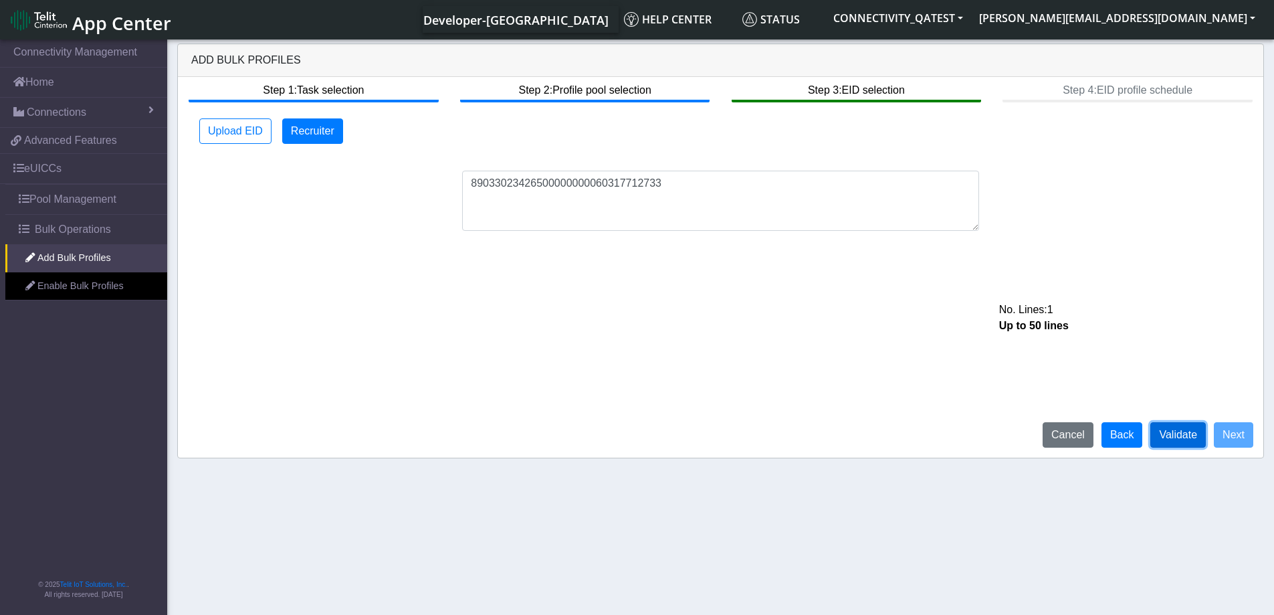
click at [1179, 440] on button "Validate" at bounding box center [1178, 434] width 56 height 25
click at [1235, 435] on button "Next" at bounding box center [1233, 434] width 39 height 25
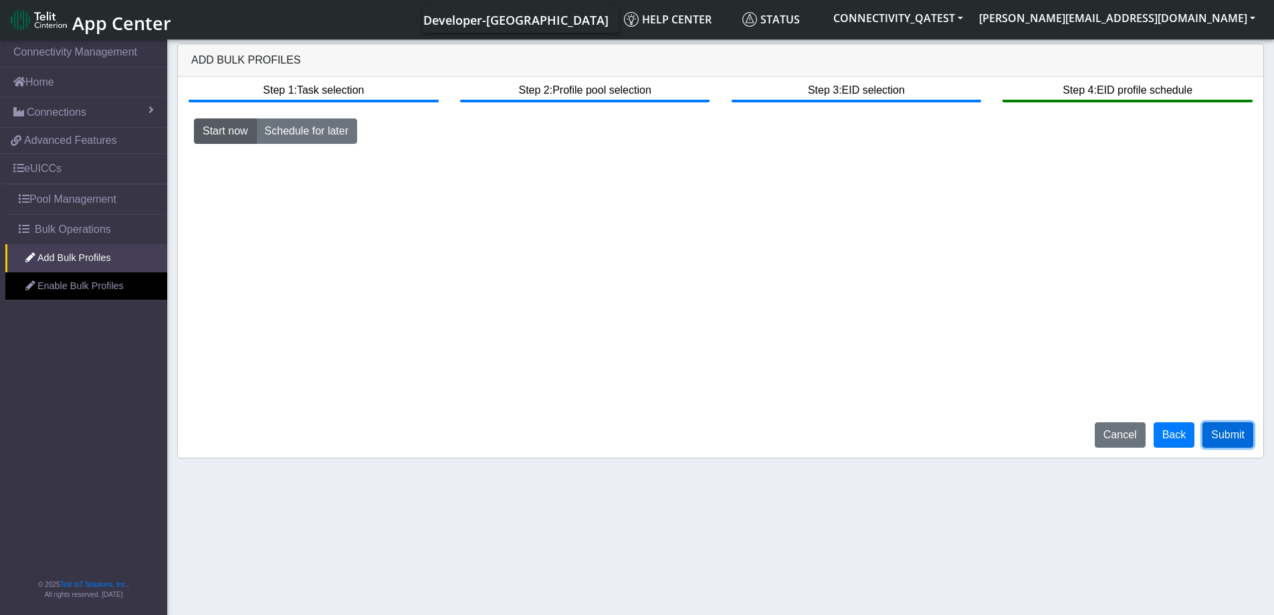
click at [1235, 435] on button "Submit" at bounding box center [1228, 434] width 51 height 25
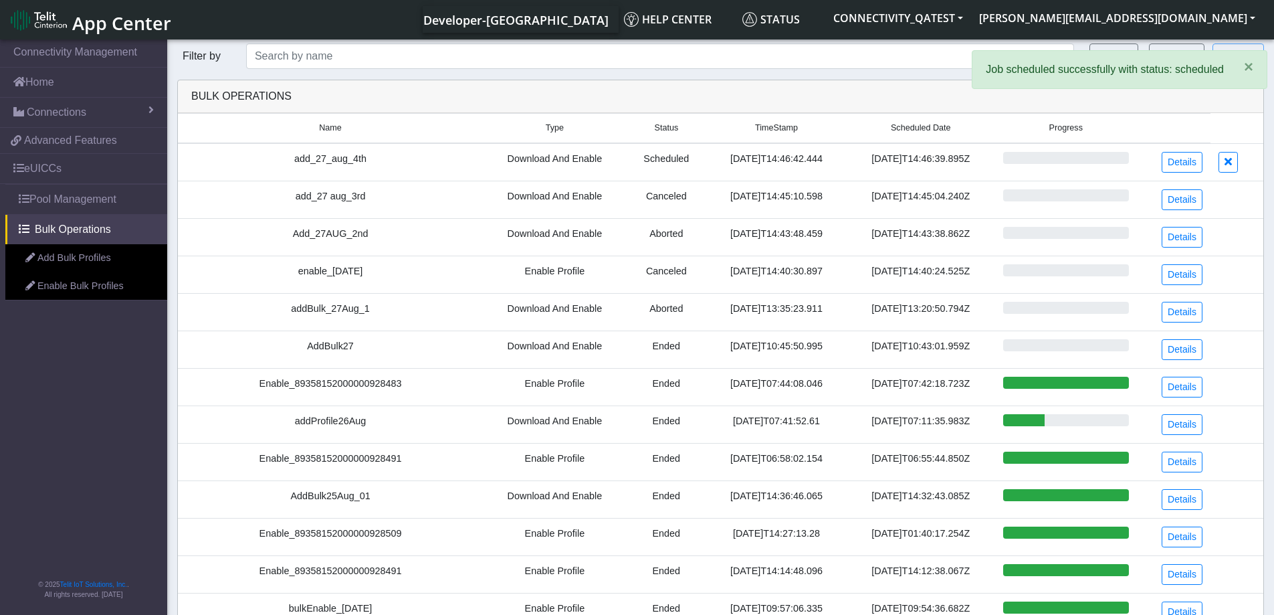
click at [1241, 161] on td at bounding box center [1237, 161] width 53 height 37
click at [1244, 248] on tr "Add_27AUG_2nd Download And Enable Aborted 2025-08-27T14:43:48.459 2025-08-27T14…" at bounding box center [720, 236] width 1085 height 37
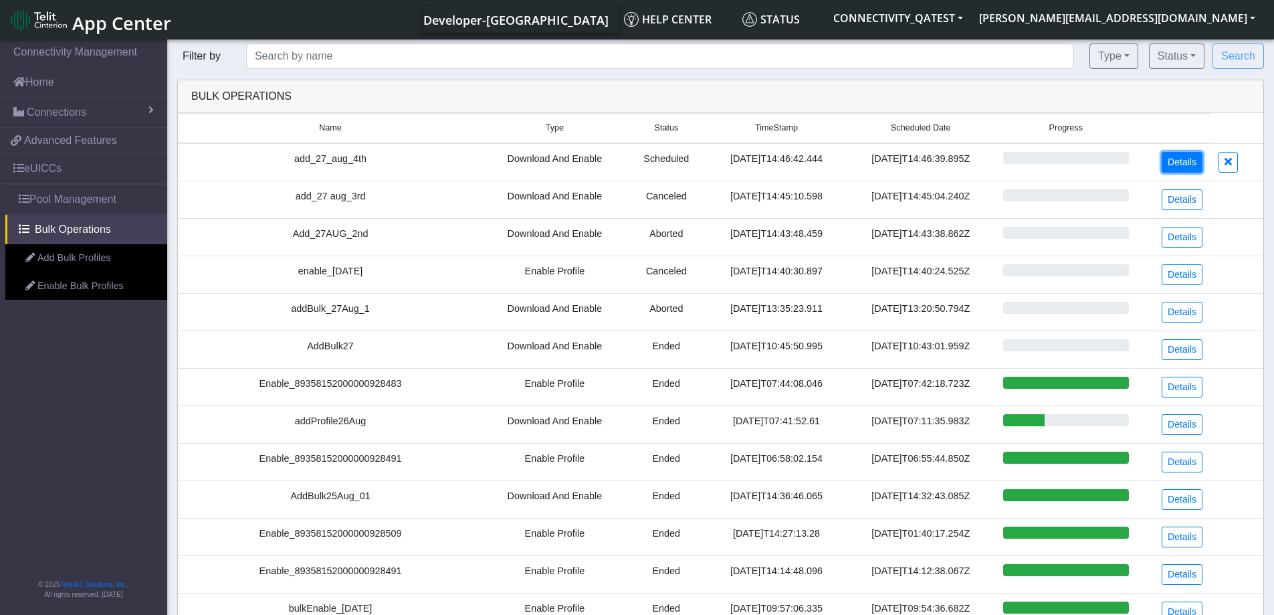
click at [1187, 159] on link "Details" at bounding box center [1182, 162] width 41 height 21
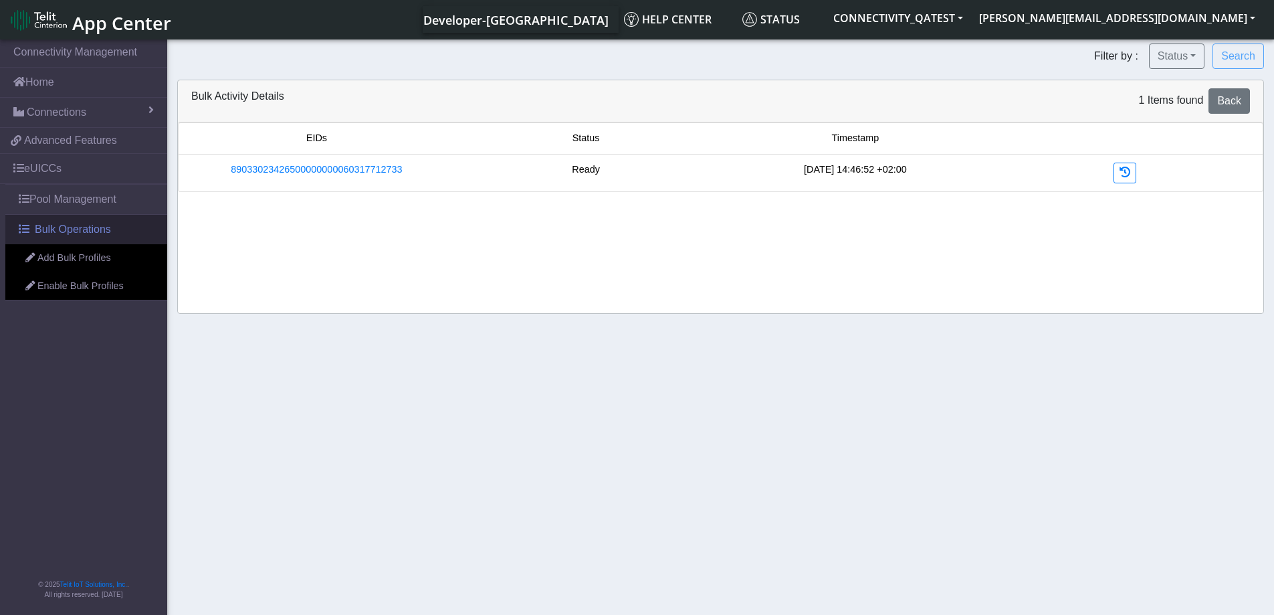
click at [43, 233] on span "Bulk Operations" at bounding box center [73, 229] width 76 height 16
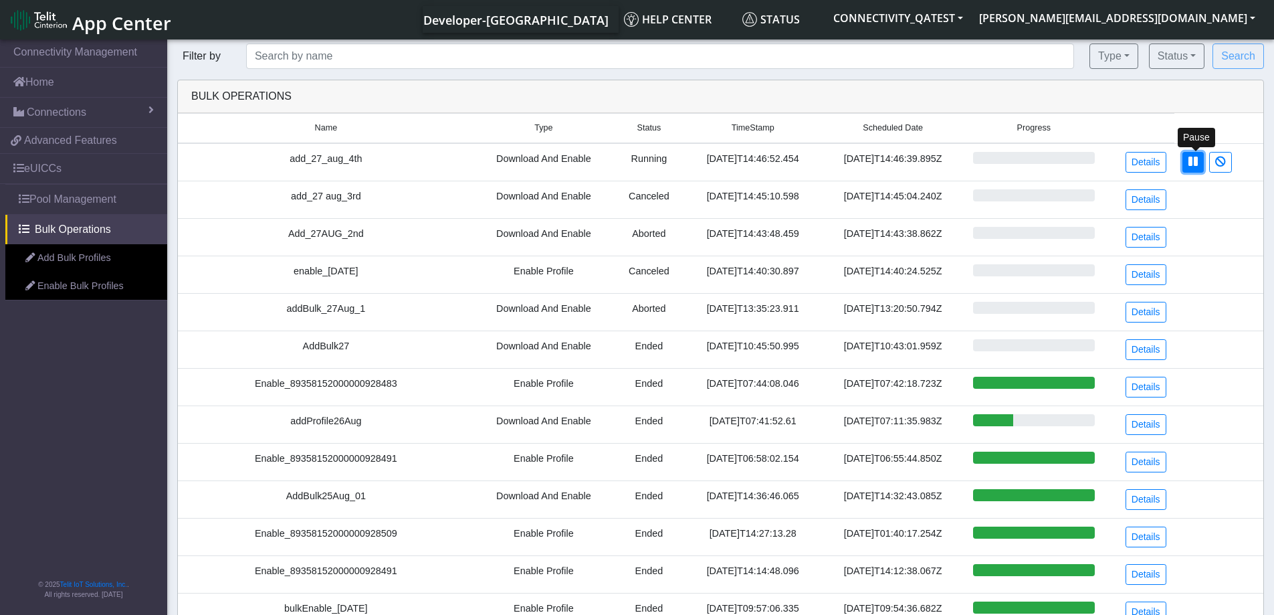
click at [1192, 169] on button at bounding box center [1192, 162] width 21 height 21
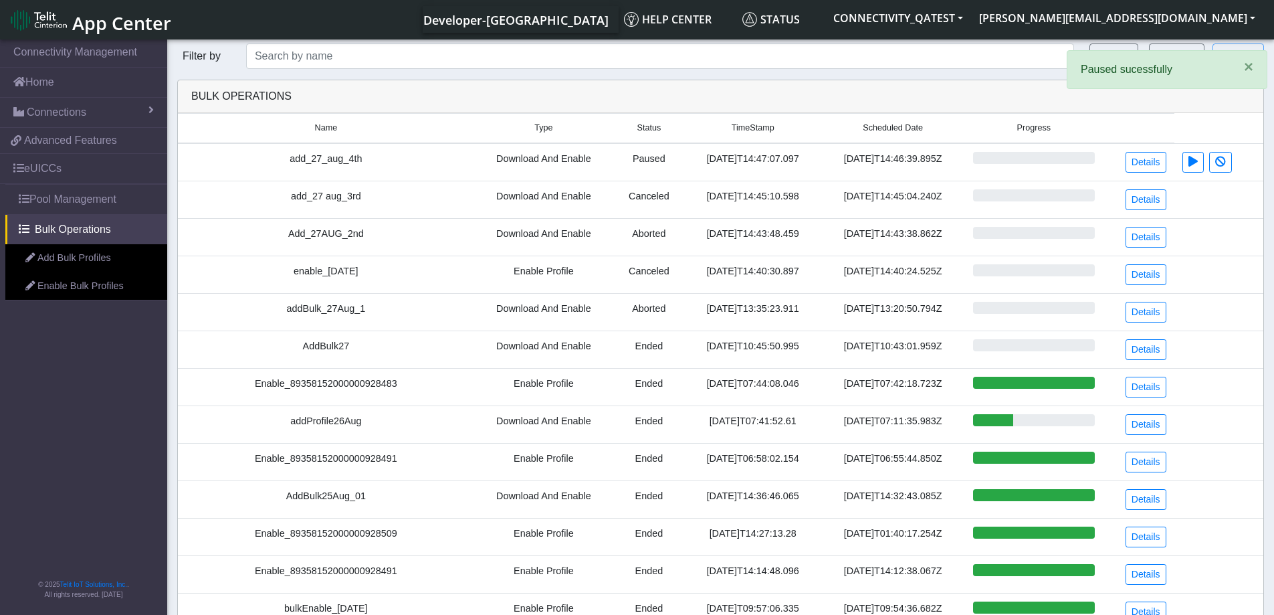
click at [1191, 118] on table "Name Type Status TimeStamp Scheduled Date Progress add_27_aug_4th Download And …" at bounding box center [720, 502] width 1085 height 779
click at [1248, 68] on span "×" at bounding box center [1248, 67] width 9 height 18
click at [1185, 53] on button "Status" at bounding box center [1177, 55] width 56 height 25
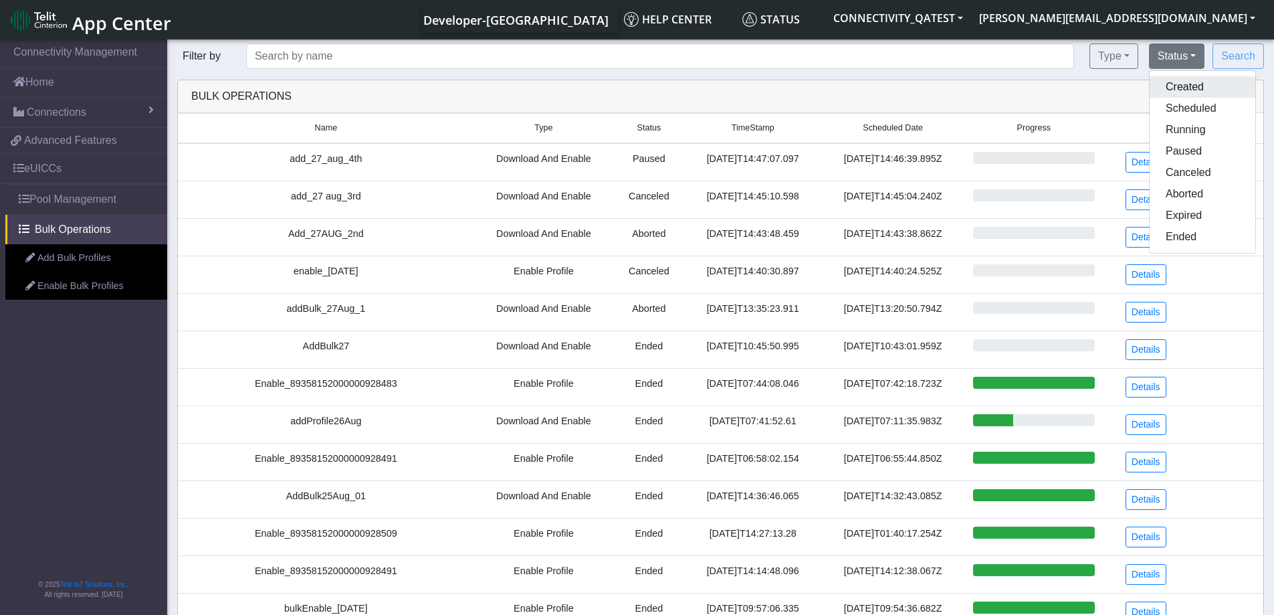
click at [1193, 88] on button "Created" at bounding box center [1203, 86] width 106 height 21
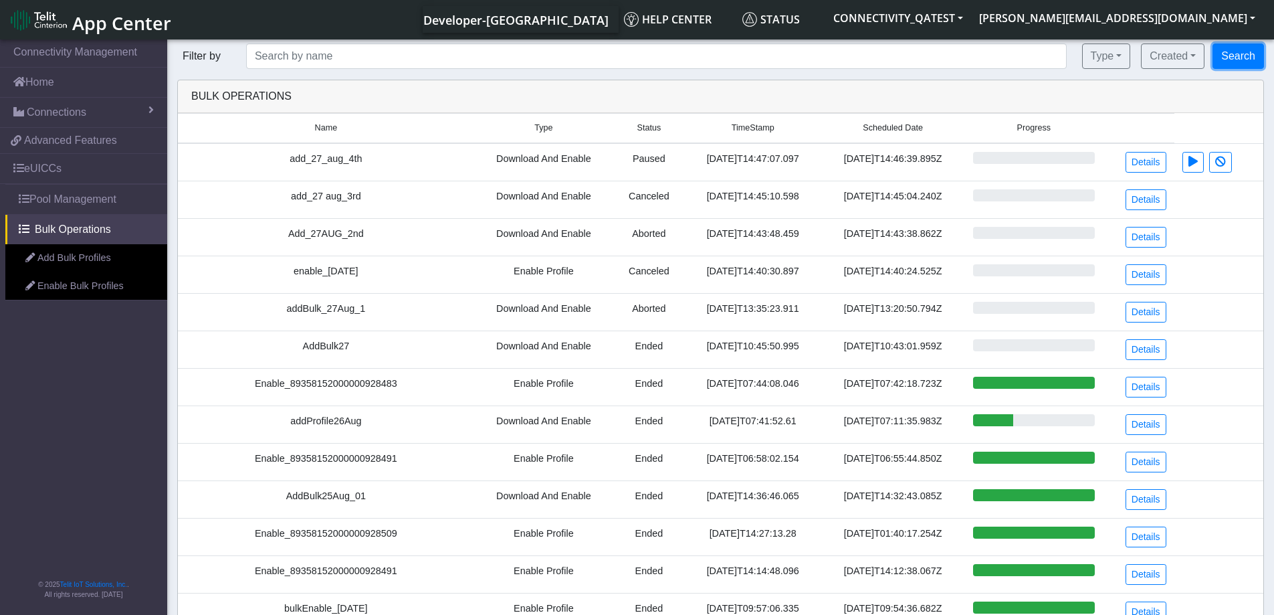
click at [1243, 58] on button "Search" at bounding box center [1238, 55] width 51 height 25
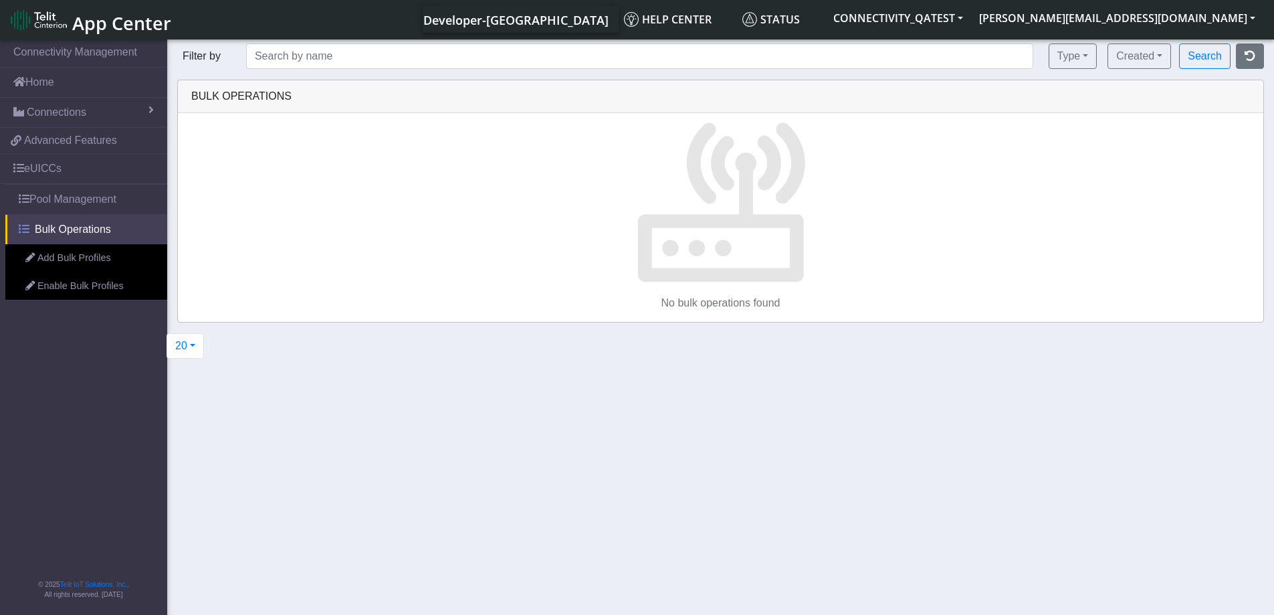
click at [64, 221] on link "Bulk Operations" at bounding box center [86, 229] width 162 height 29
click at [45, 229] on span "Bulk Operations" at bounding box center [73, 229] width 76 height 16
click at [1247, 55] on icon "button" at bounding box center [1250, 55] width 11 height 11
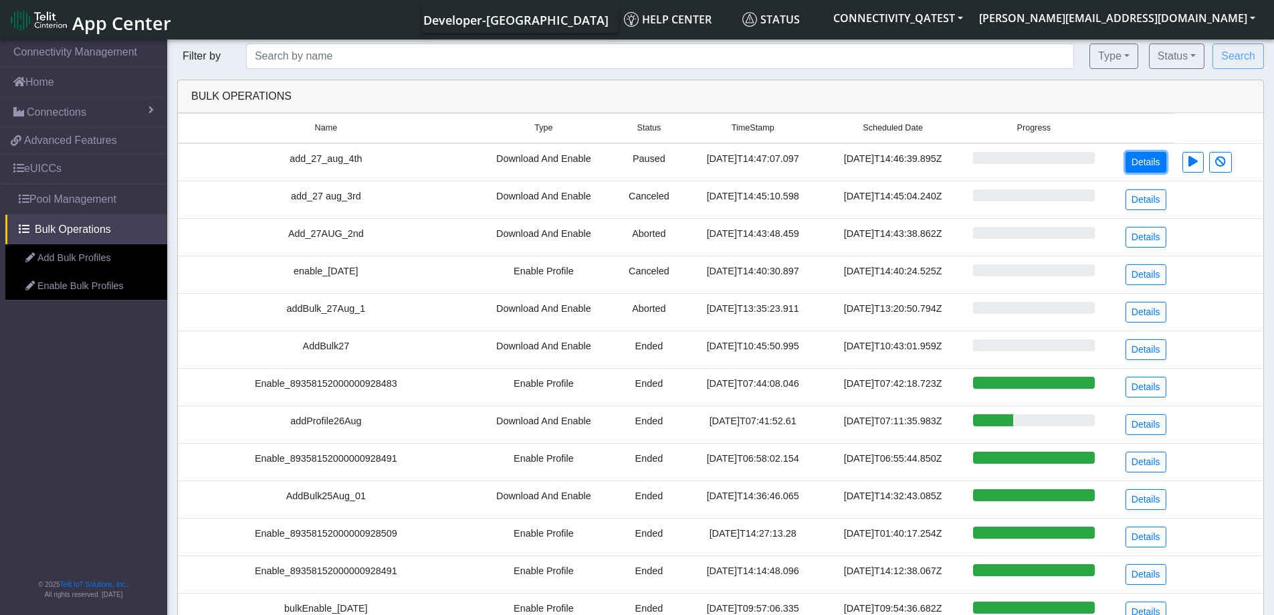
click at [1147, 167] on link "Details" at bounding box center [1146, 162] width 41 height 21
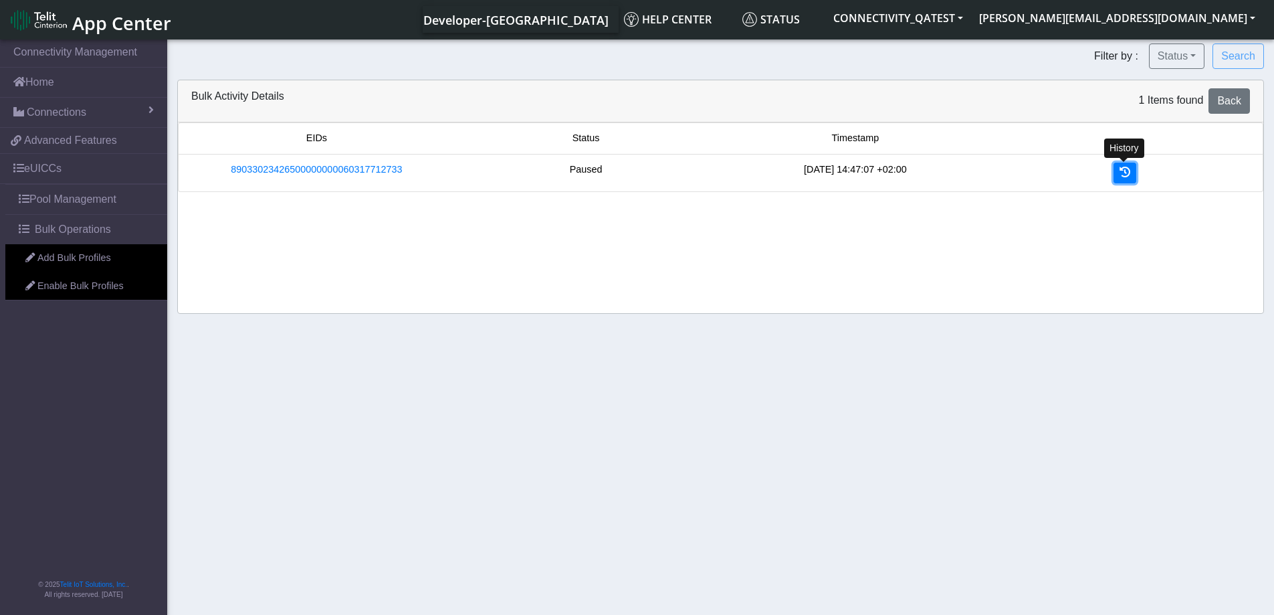
click at [1130, 172] on link at bounding box center [1125, 173] width 23 height 21
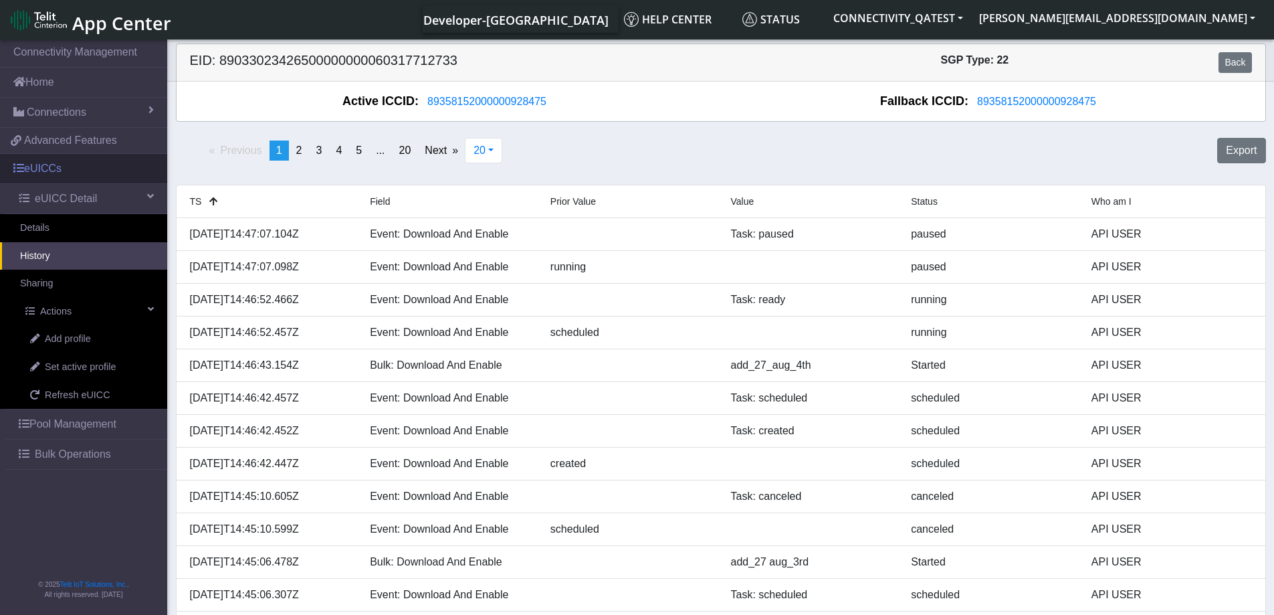
click at [49, 165] on link "eUICCs" at bounding box center [83, 168] width 167 height 29
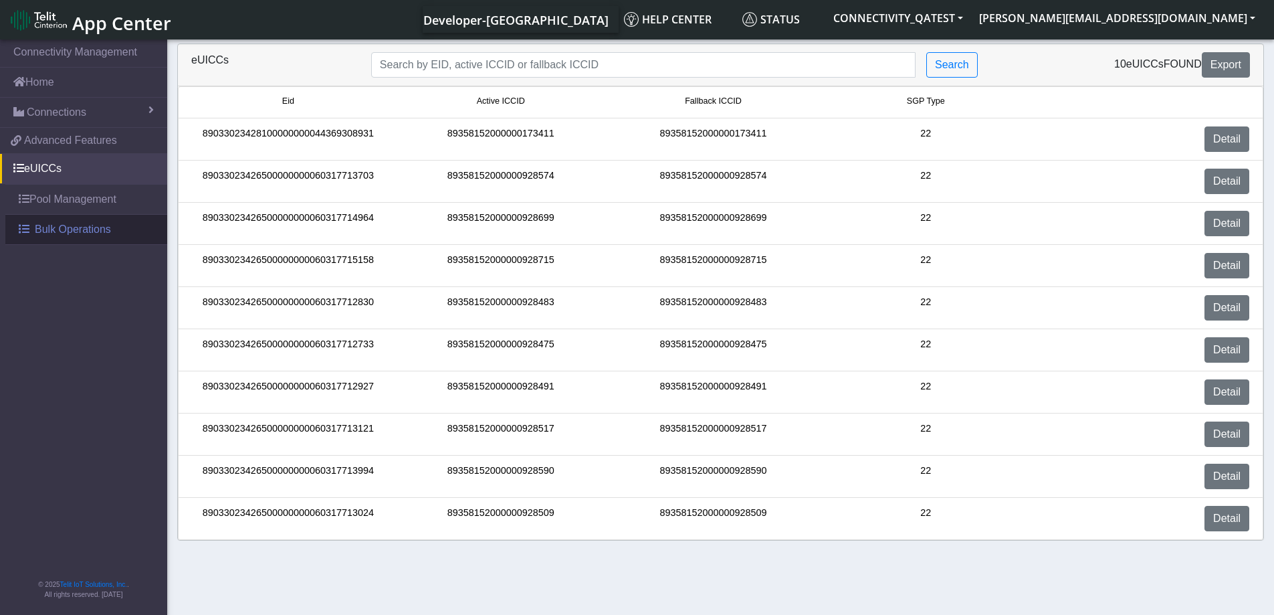
click at [43, 225] on span "Bulk Operations" at bounding box center [73, 229] width 76 height 16
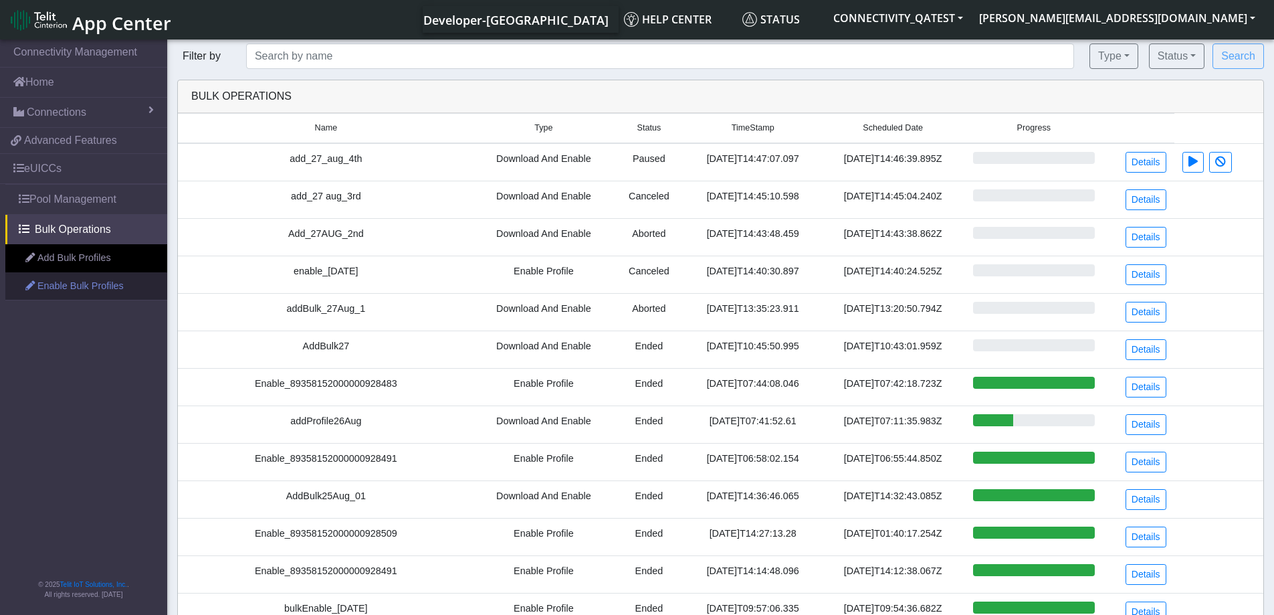
click at [55, 284] on link "Enable Bulk Profiles" at bounding box center [86, 286] width 162 height 28
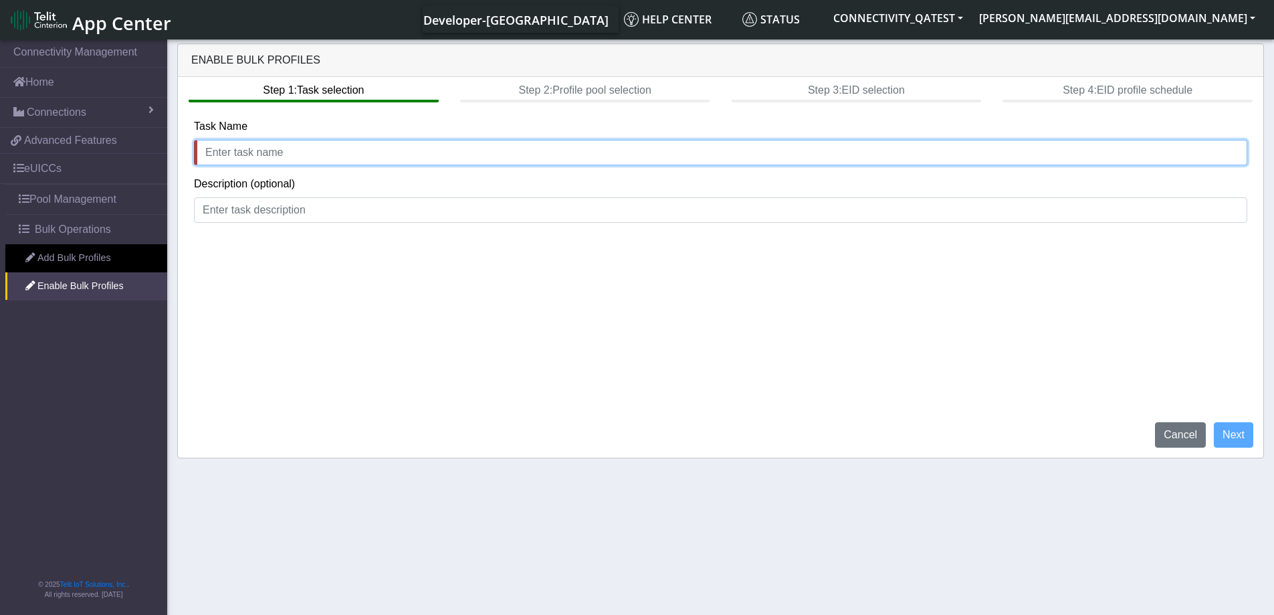
click at [251, 154] on input "text" at bounding box center [720, 152] width 1053 height 25
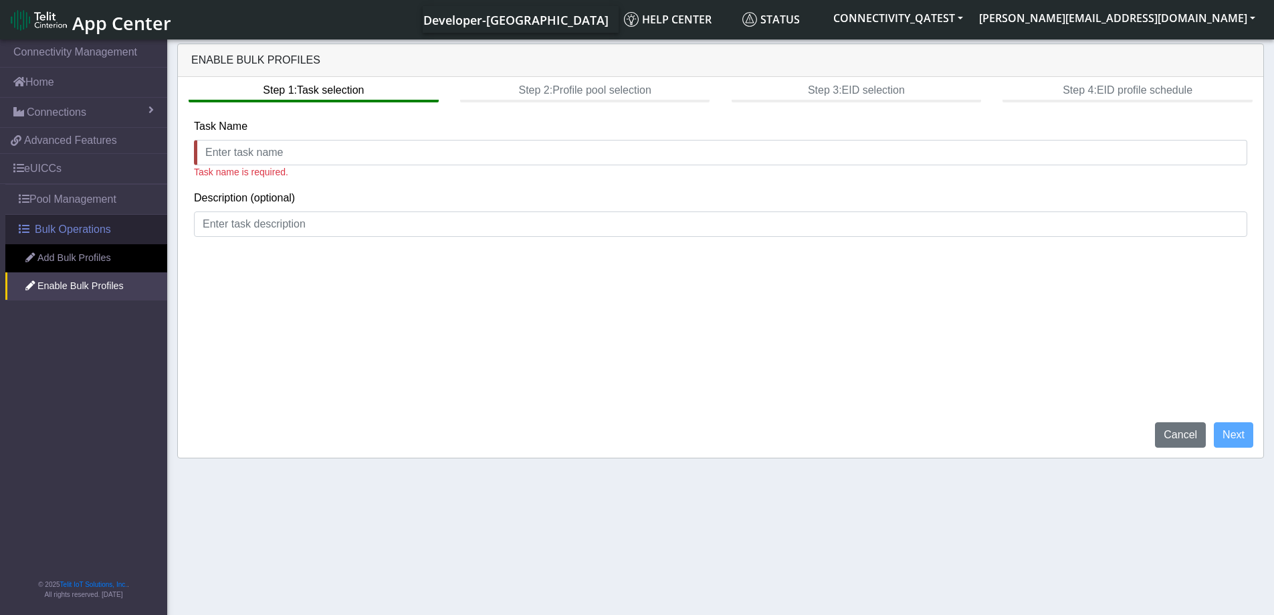
click at [64, 232] on span "Bulk Operations" at bounding box center [73, 229] width 76 height 16
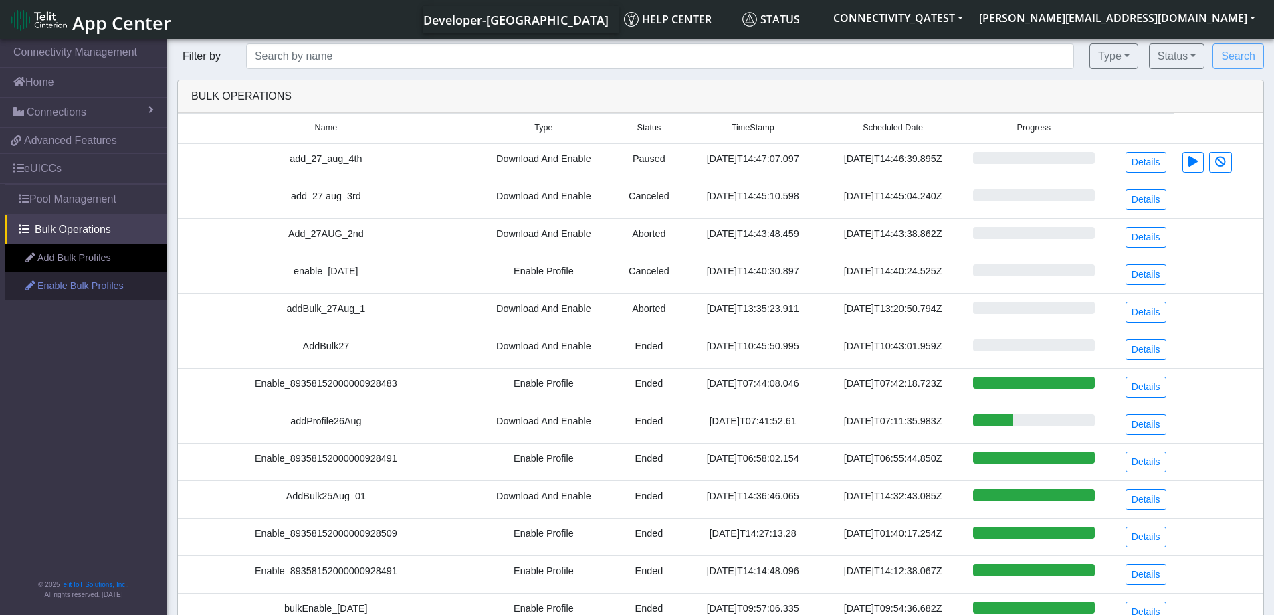
click at [86, 294] on link "Enable Bulk Profiles" at bounding box center [86, 286] width 162 height 28
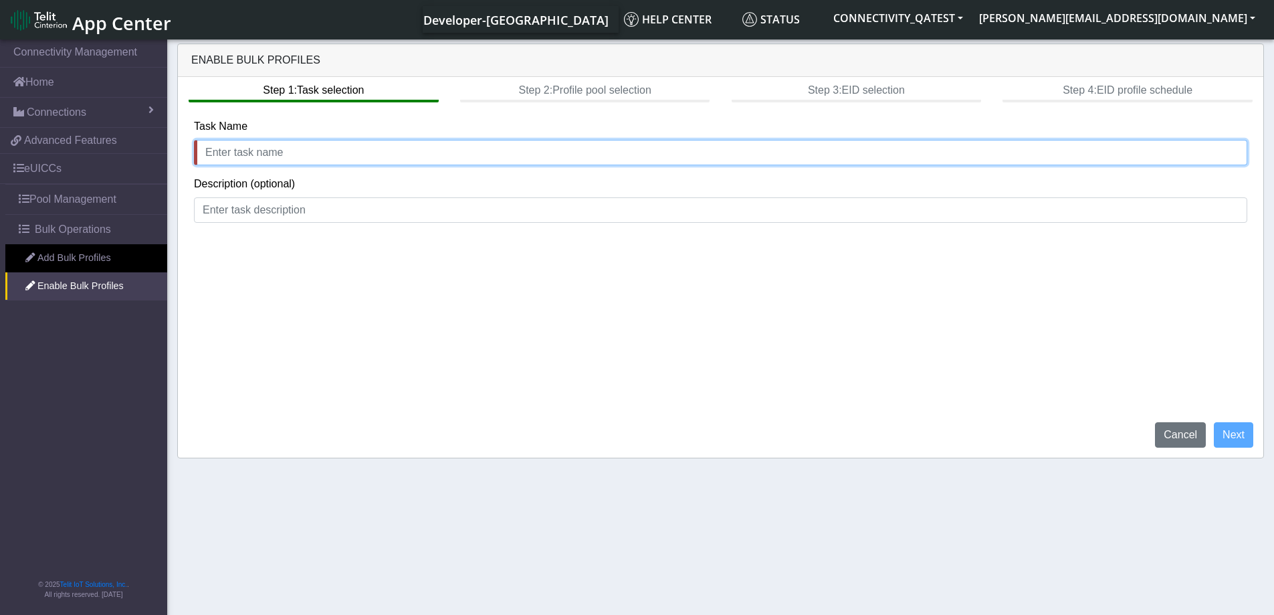
click at [249, 161] on input "text" at bounding box center [720, 152] width 1053 height 25
type input "enable_27_aug"
